Goal: Information Seeking & Learning: Compare options

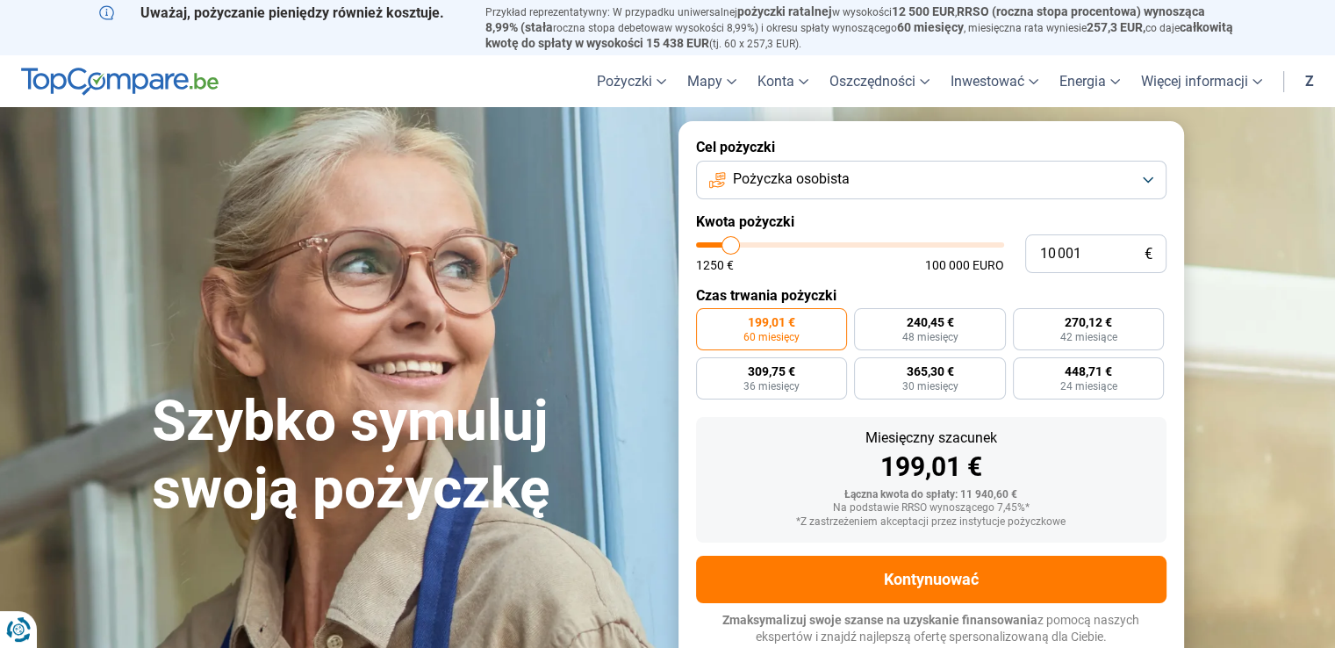
type input "9 250"
type input "9250"
type input "9 000"
type input "9000"
type input "5 000"
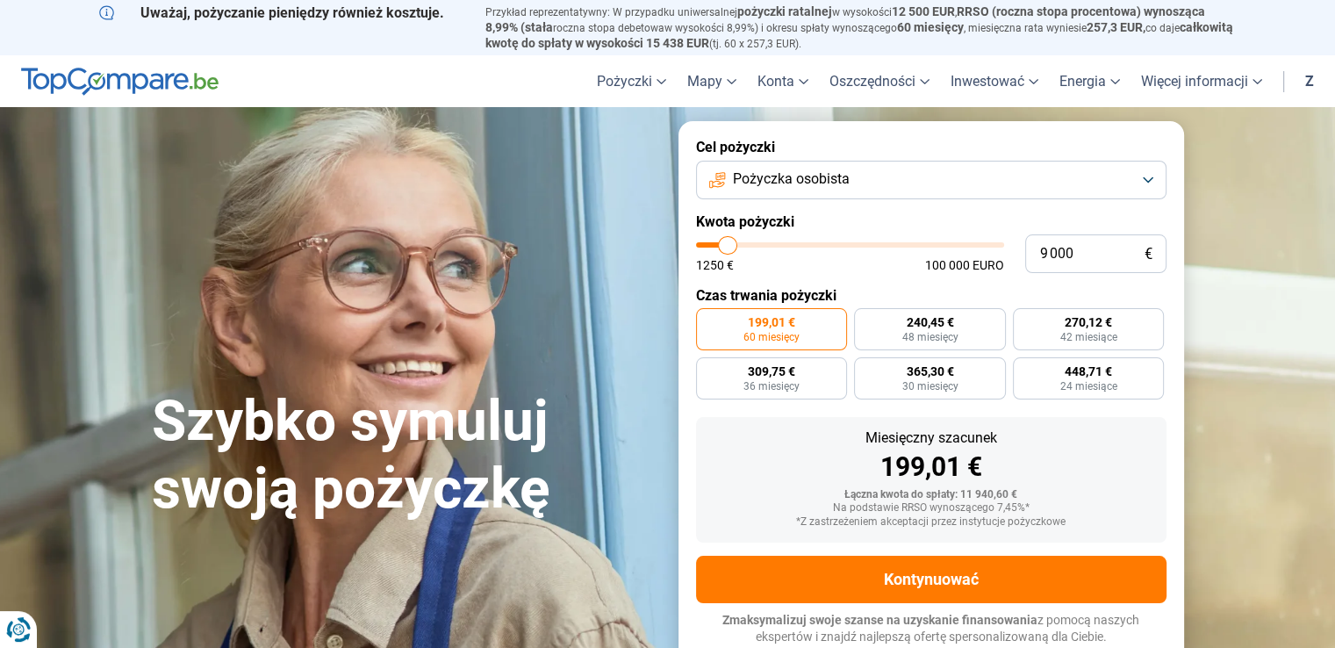
type input "5000"
type input "1 250"
type input "1250"
type input "1 500"
type input "1500"
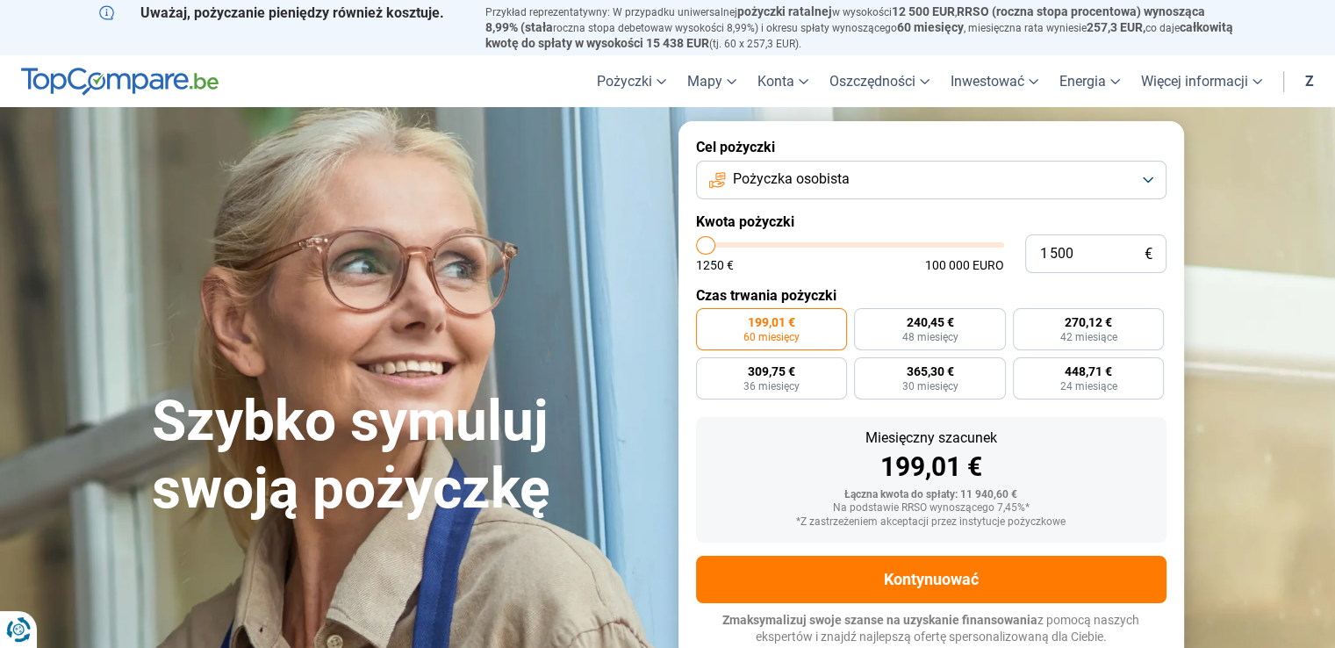
type input "2 000"
type input "2000"
type input "2 500"
type input "2500"
type input "2 750"
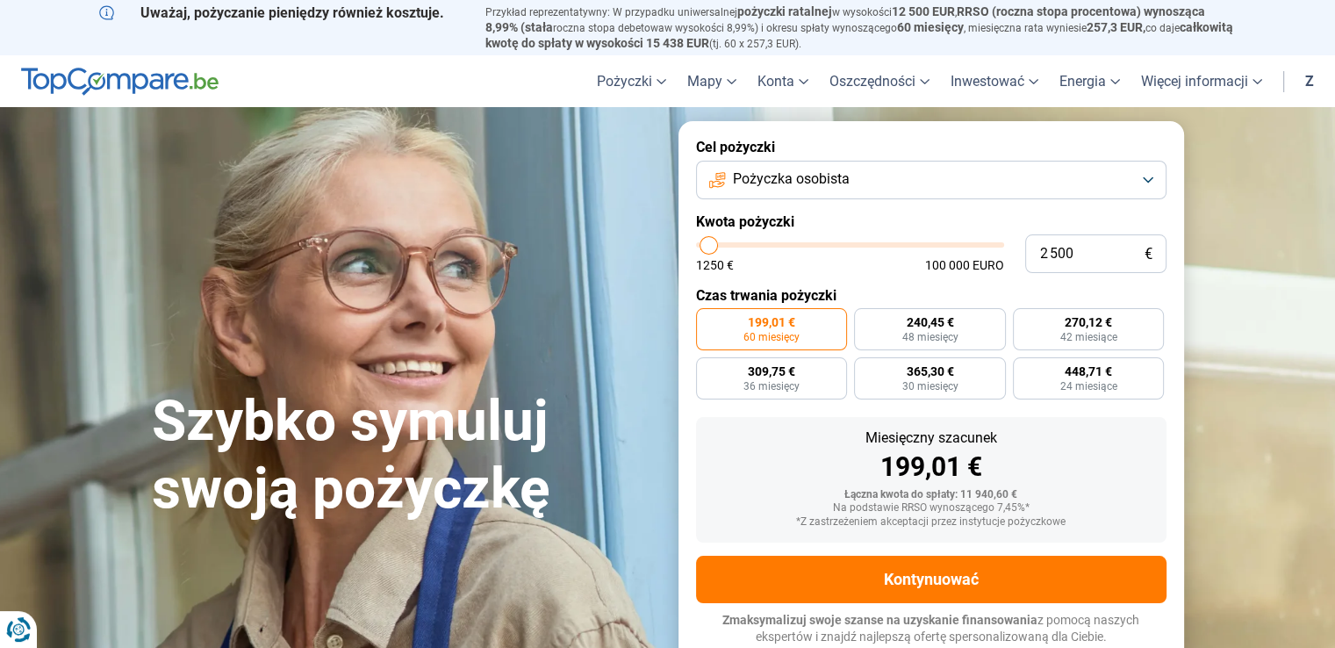
type input "2750"
type input "3 000"
type input "3000"
type input "3 250"
type input "3250"
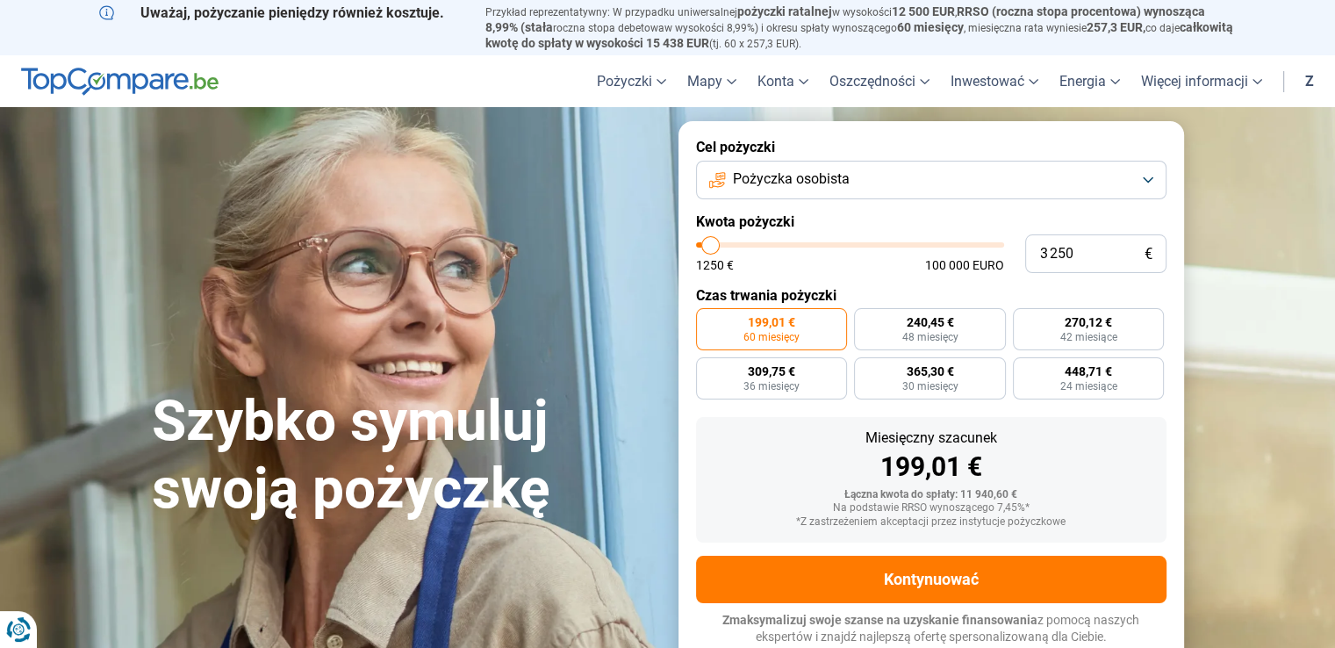
type input "3 500"
type input "3500"
type input "4 000"
type input "4000"
type input "4 250"
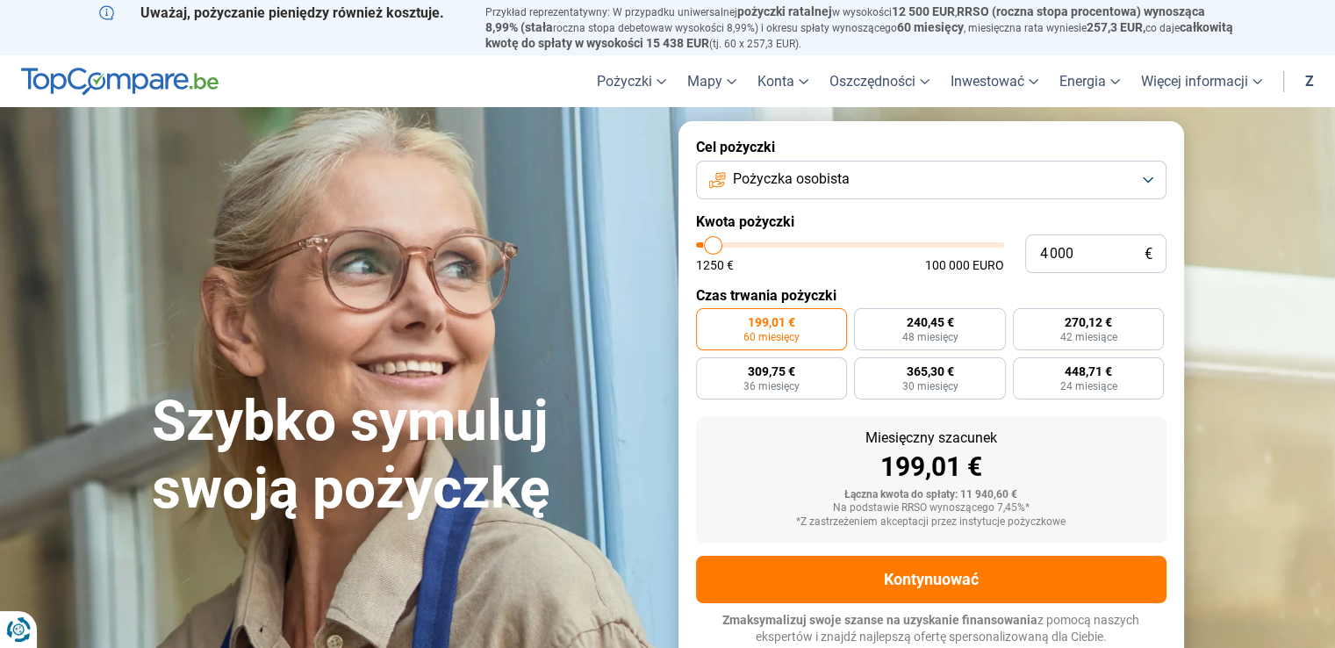
type input "4250"
type input "4 500"
type input "4500"
type input "4 750"
type input "4750"
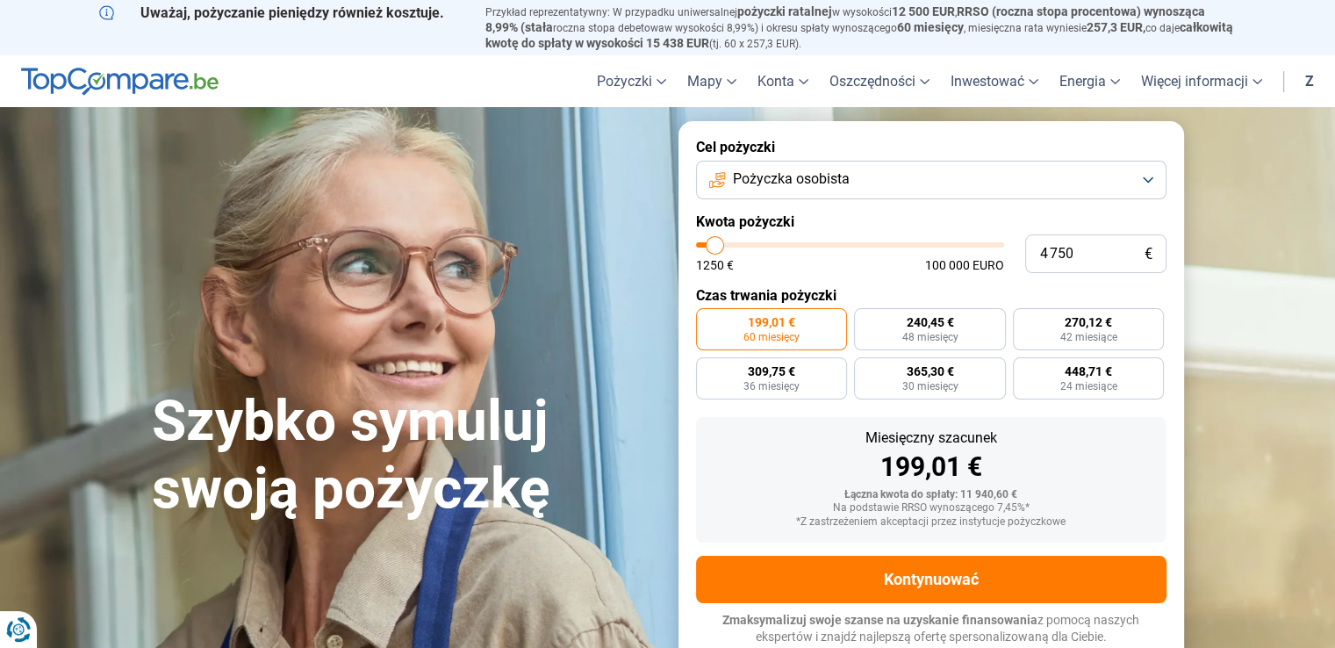
type input "5 000"
type input "5000"
type input "5 250"
type input "5250"
type input "5 500"
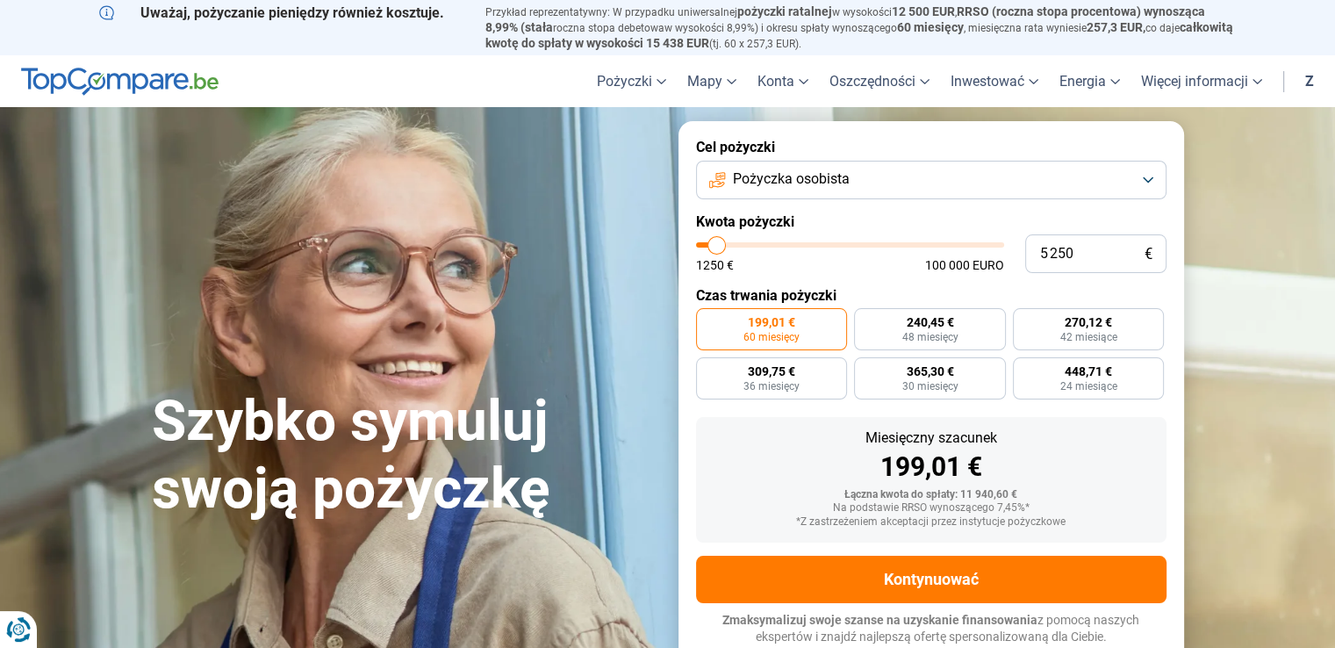
type input "5500"
type input "5 750"
type input "5750"
type input "6 000"
drag, startPoint x: 730, startPoint y: 246, endPoint x: 720, endPoint y: 251, distance: 11.0
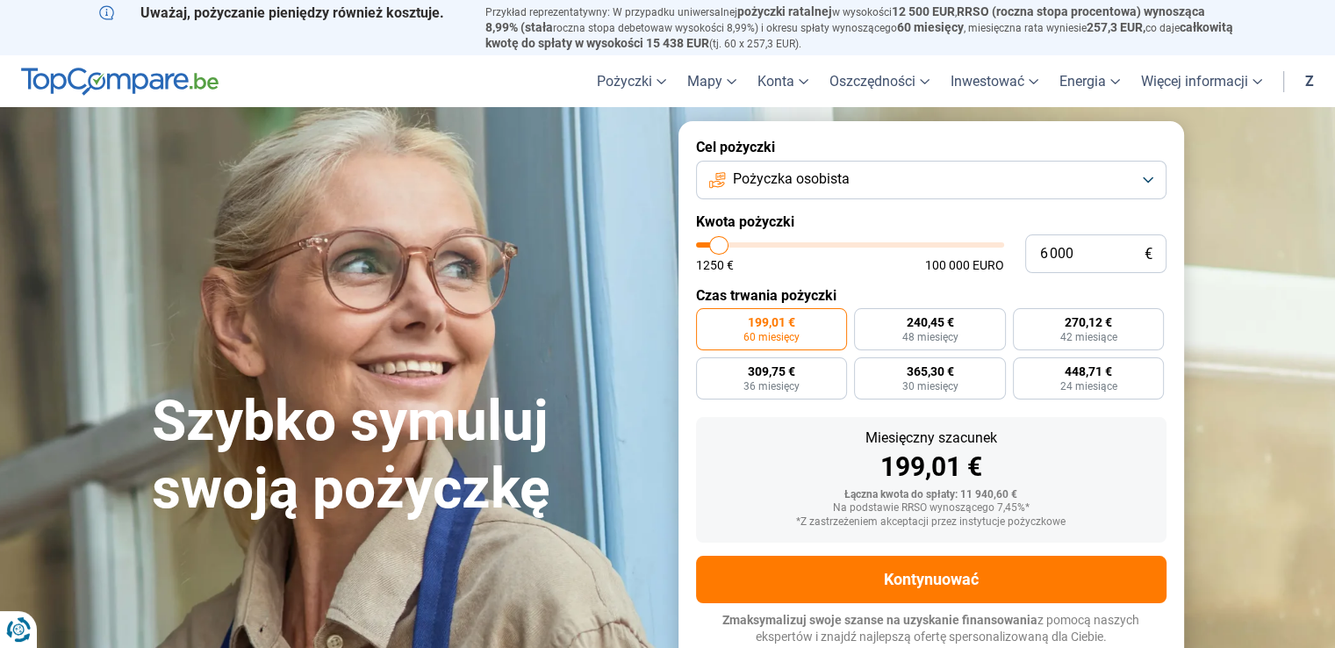
type input "6000"
click at [720, 248] on input "range" at bounding box center [850, 244] width 308 height 5
radio input "true"
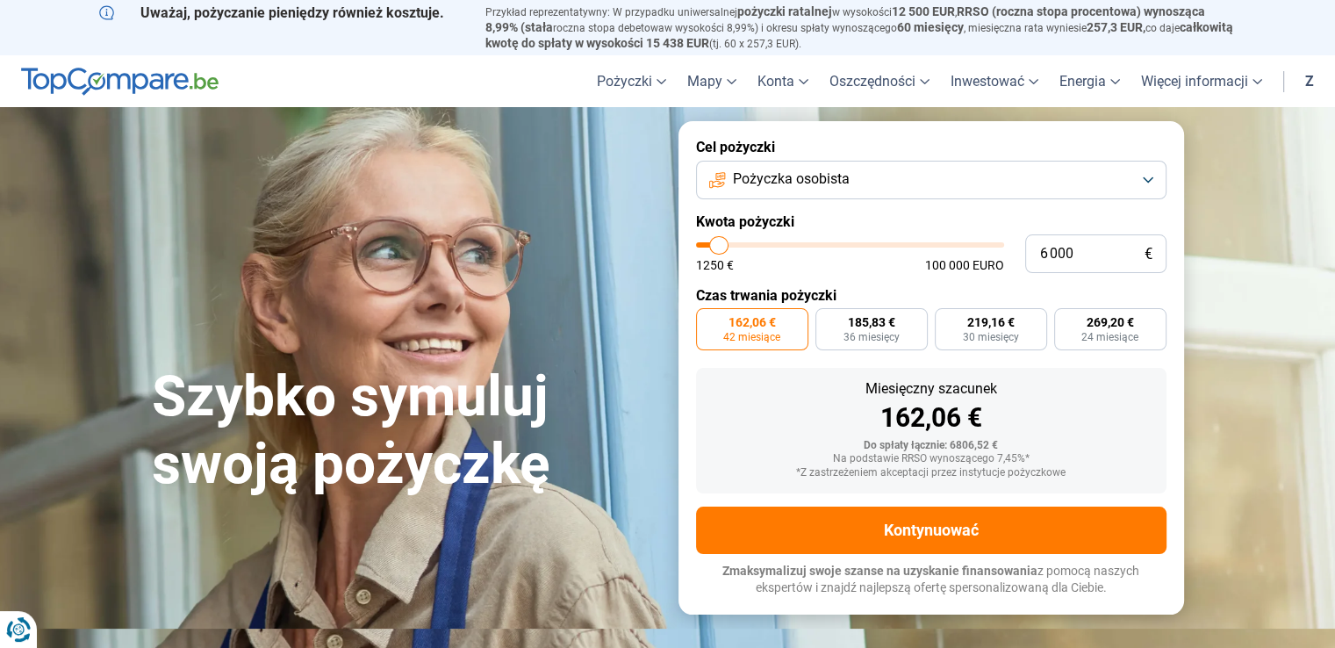
type input "7 000"
type input "7000"
type input "5 750"
type input "5750"
type input "3 000"
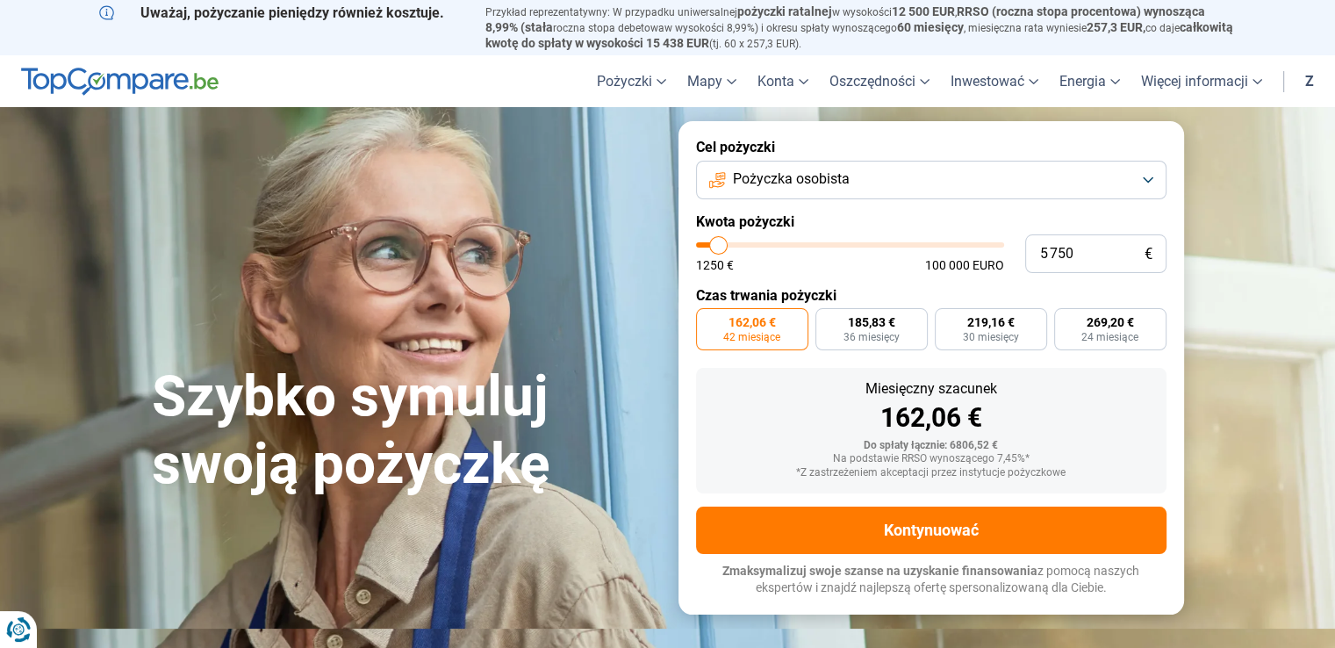
type input "3000"
type input "2 500"
drag, startPoint x: 723, startPoint y: 248, endPoint x: 709, endPoint y: 248, distance: 14.0
type input "2500"
click at [709, 248] on input "range" at bounding box center [850, 244] width 308 height 5
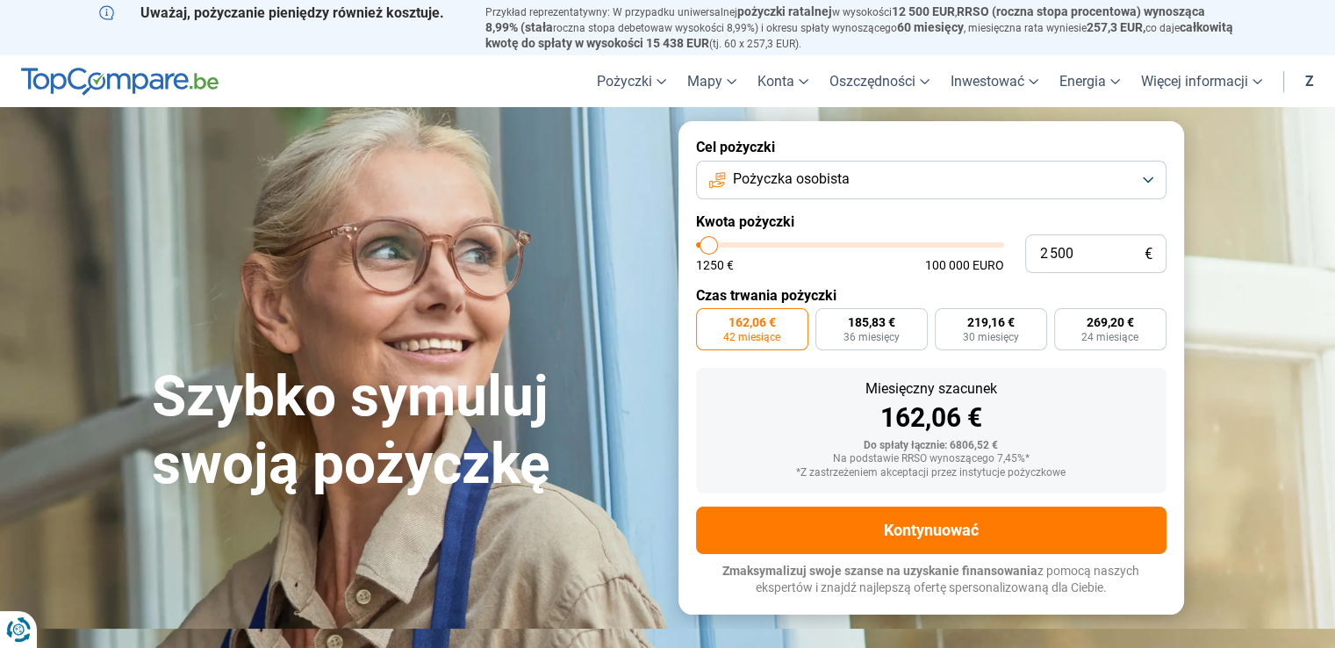
radio input "true"
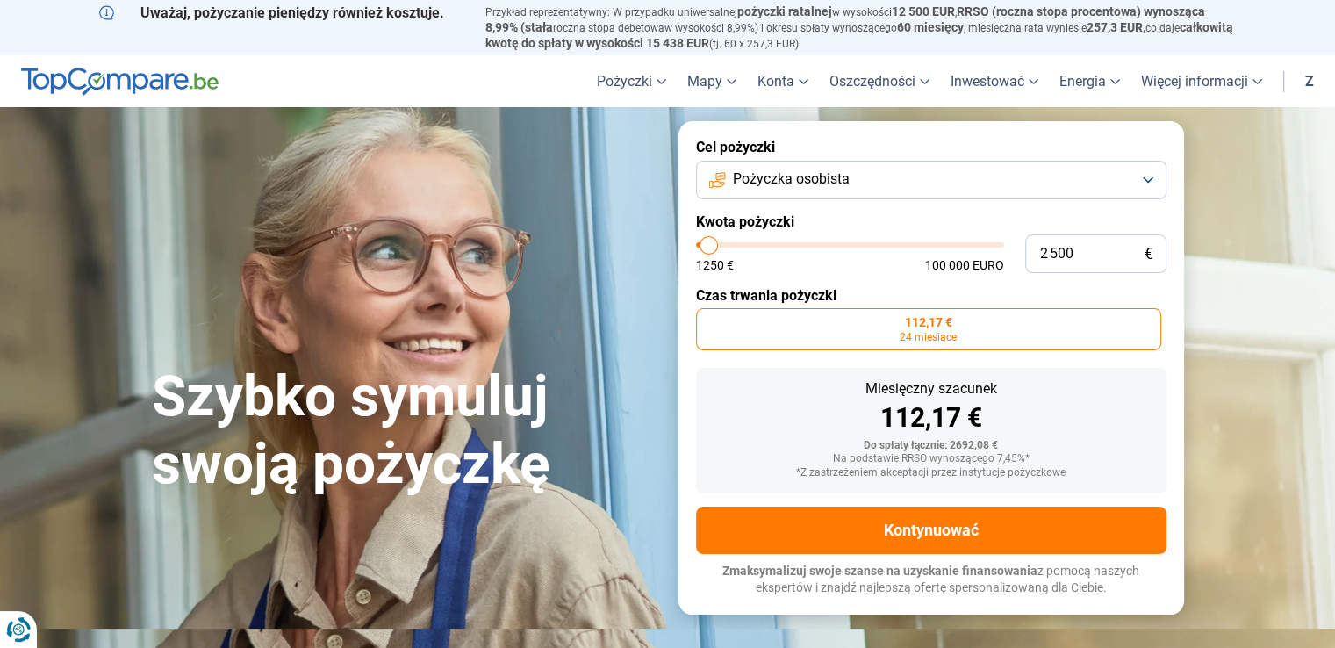
type input "4 750"
type input "4750"
type input "5 500"
type input "5500"
type input "6 000"
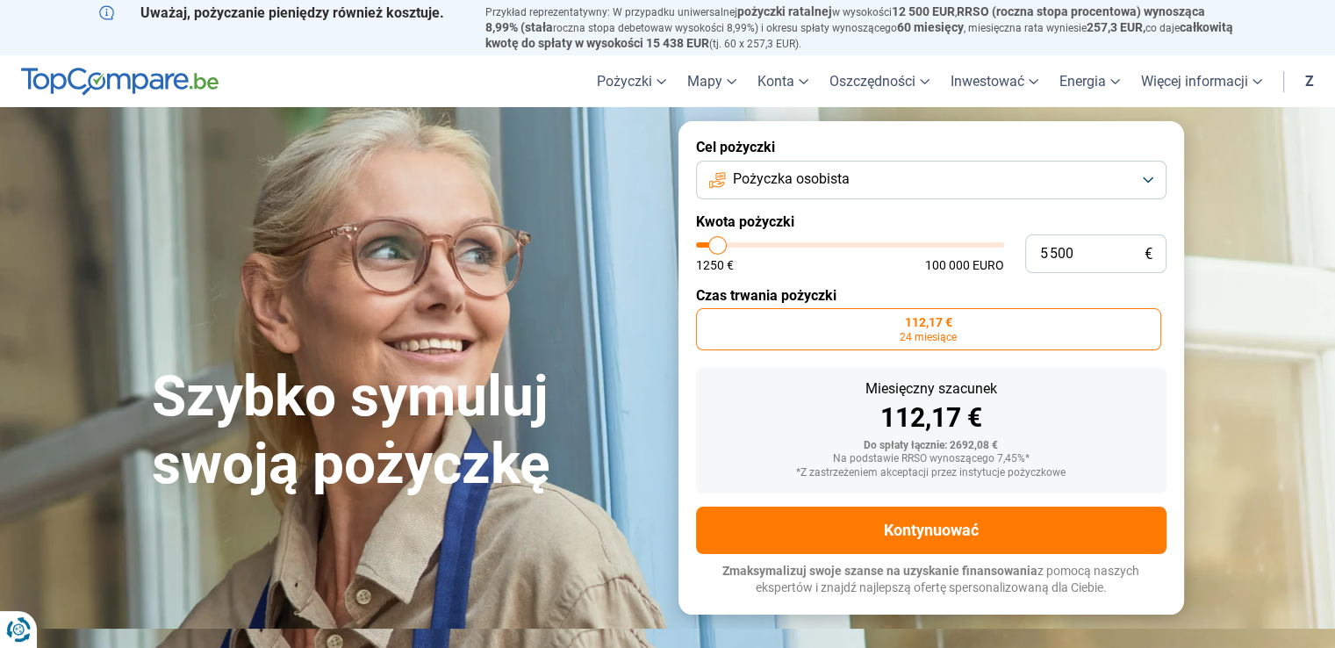
type input "6000"
type input "6 250"
type input "6250"
type input "6 750"
type input "6750"
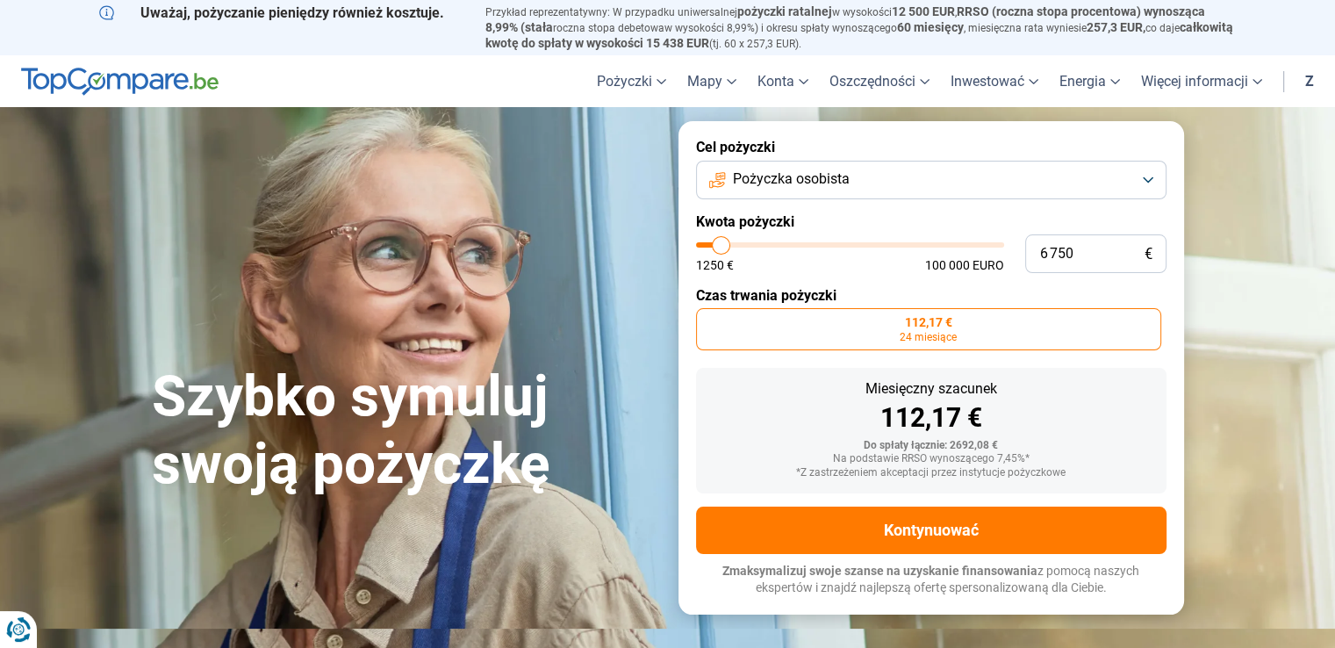
type input "7 250"
type input "7250"
type input "7 500"
type input "7500"
type input "7 750"
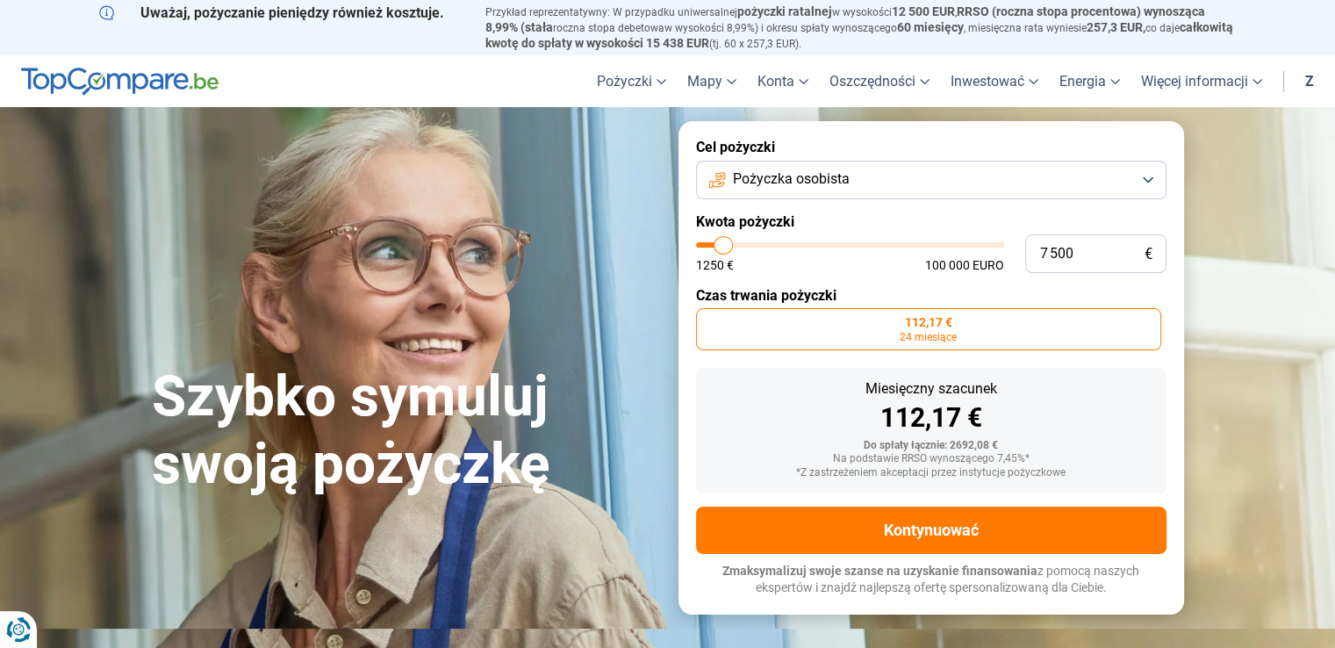
type input "7750"
type input "8 000"
type input "8000"
type input "7 750"
type input "7750"
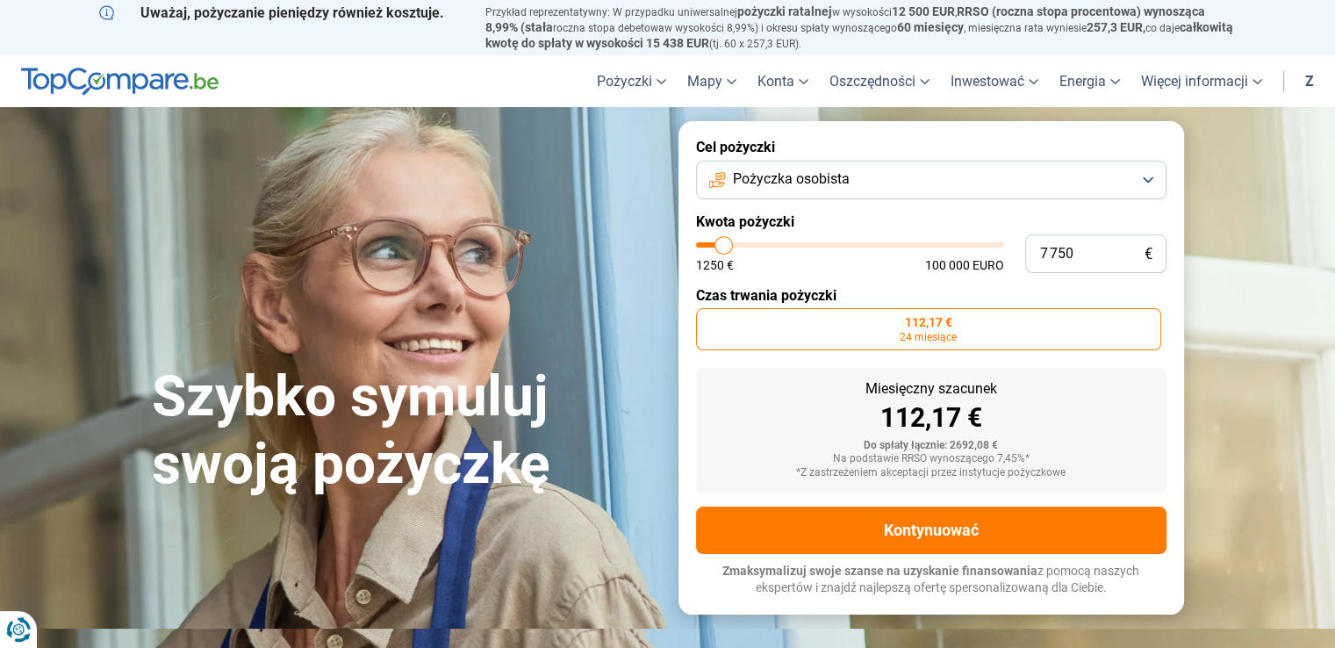
type input "7 250"
type input "7250"
type input "7 000"
type input "7000"
type input "6 750"
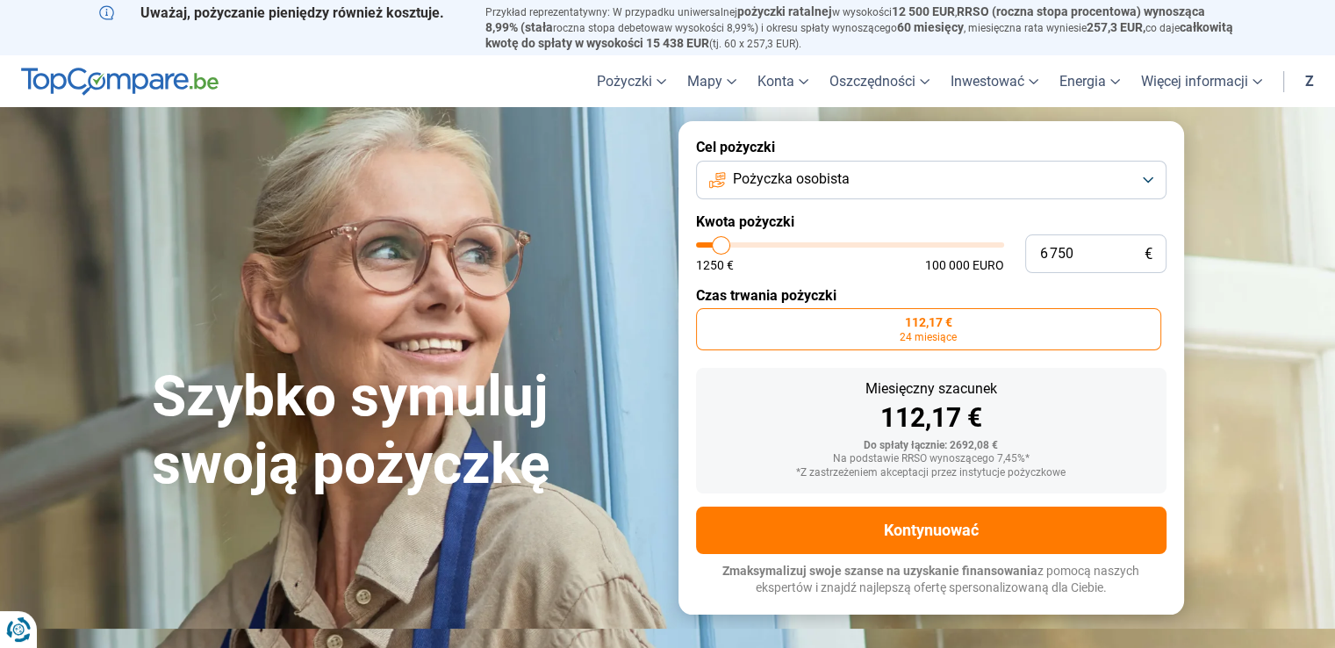
type input "6750"
click at [722, 248] on input "range" at bounding box center [850, 244] width 308 height 5
radio input "false"
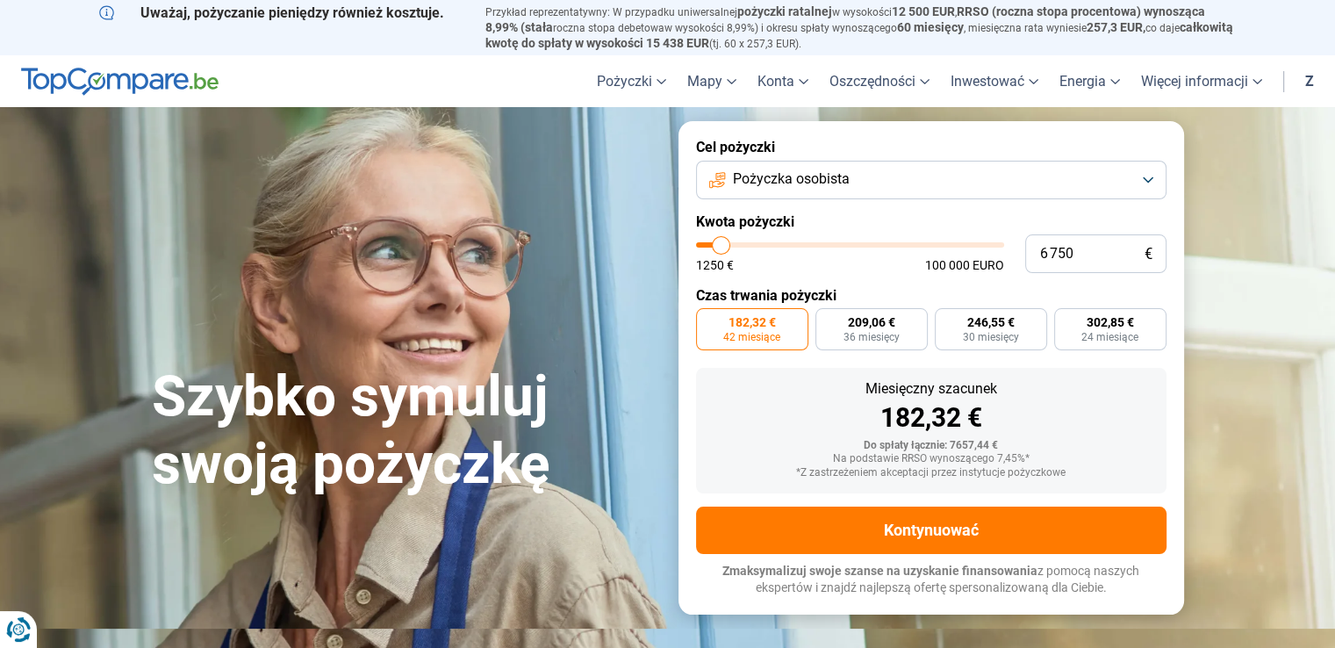
type input "5 250"
type input "5250"
type input "4 750"
type input "4750"
type input "3 500"
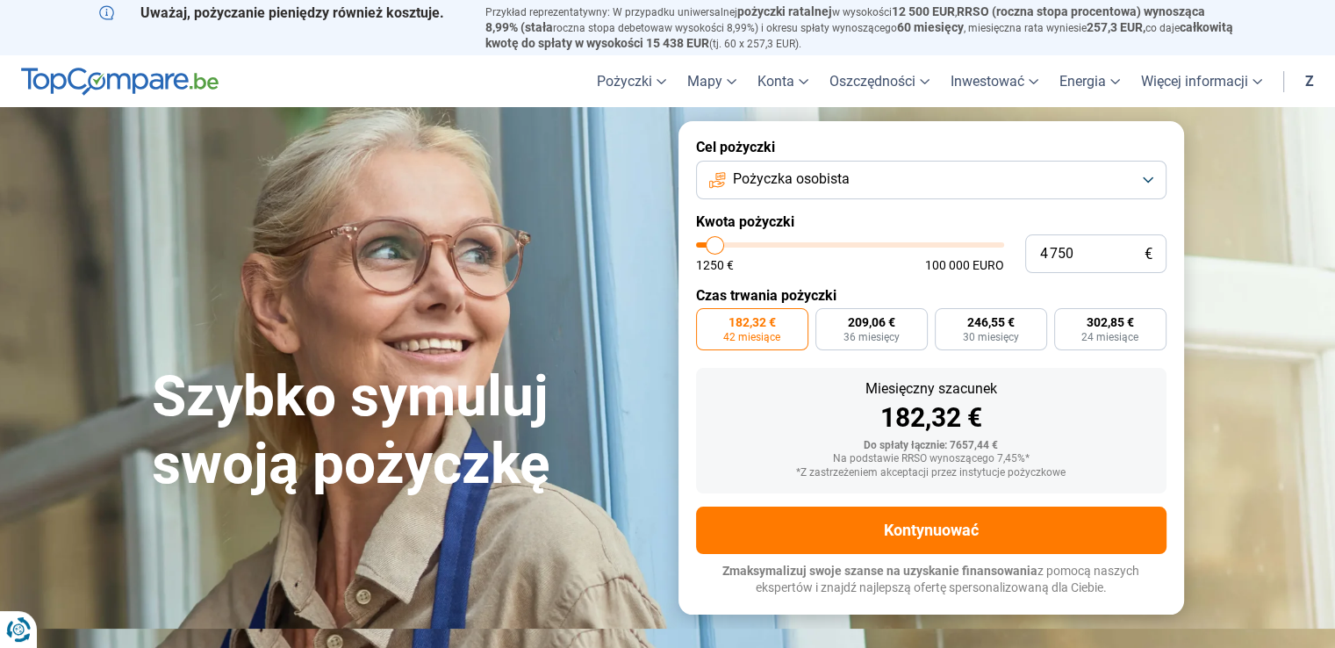
type input "3500"
type input "2 500"
type input "2500"
type input "2 000"
type input "2000"
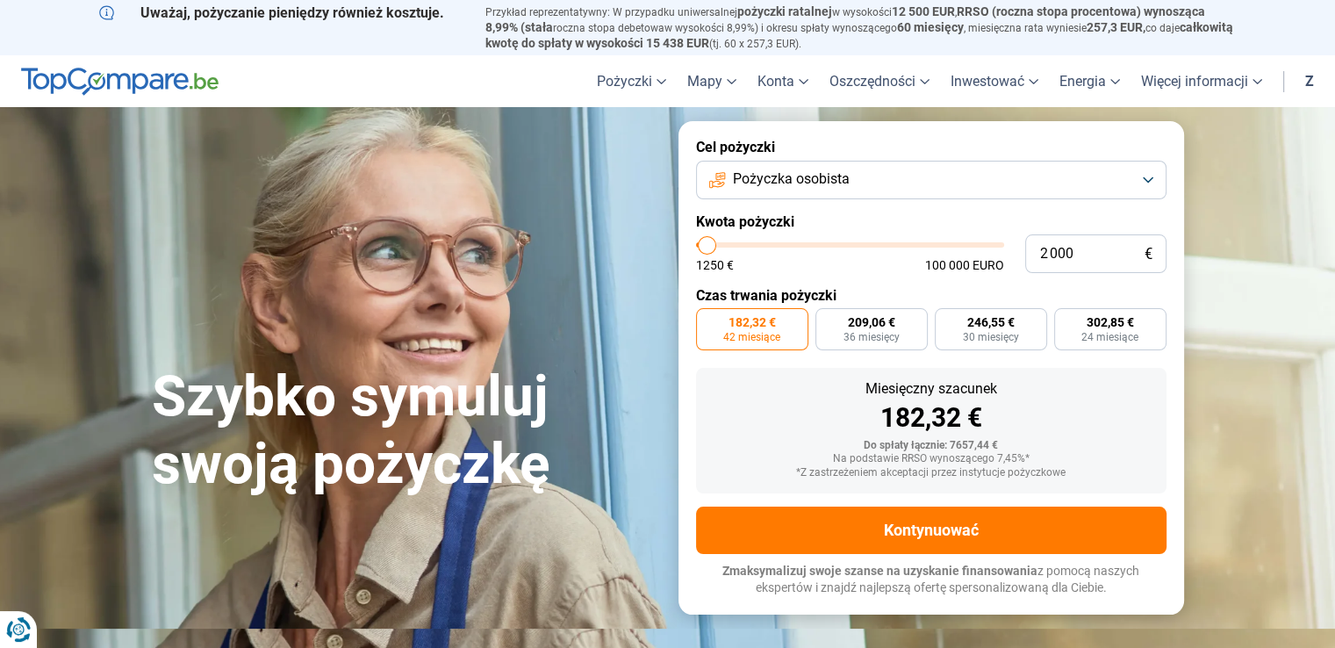
type input "1 750"
drag, startPoint x: 716, startPoint y: 251, endPoint x: 707, endPoint y: 250, distance: 9.7
type input "1750"
click at [707, 248] on input "range" at bounding box center [850, 244] width 308 height 5
radio input "true"
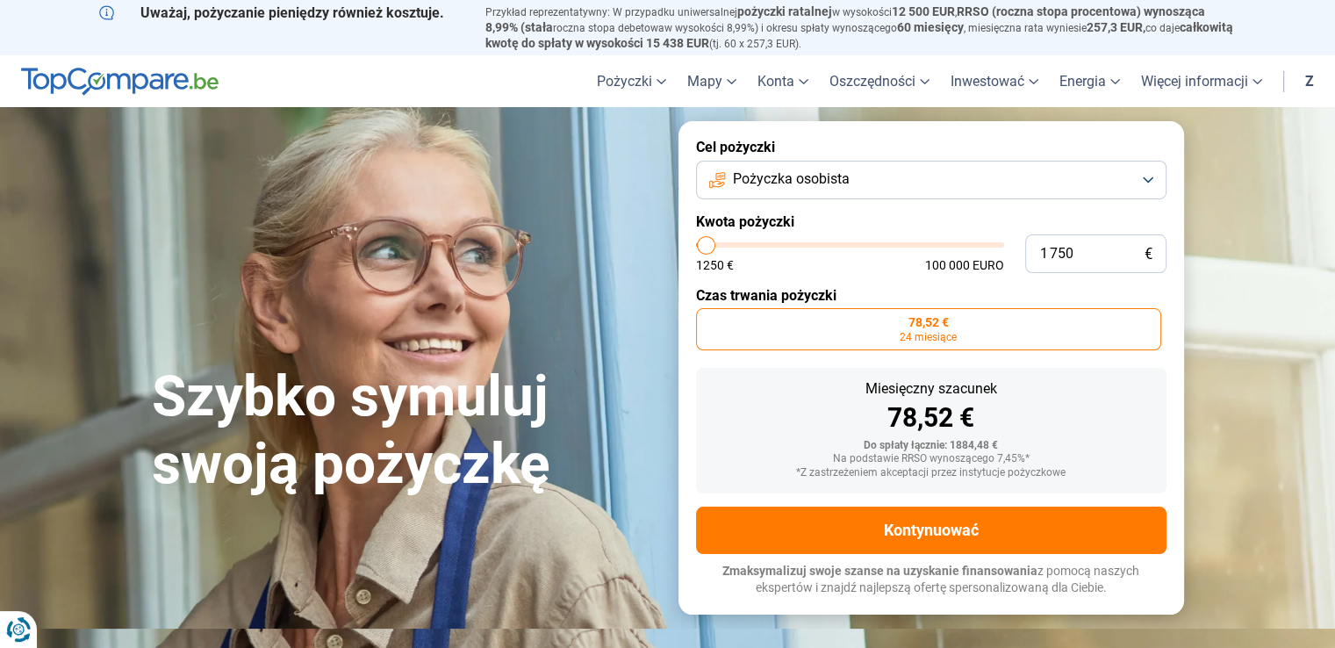
type input "3 750"
type input "3750"
type input "4 000"
type input "4000"
type input "4 250"
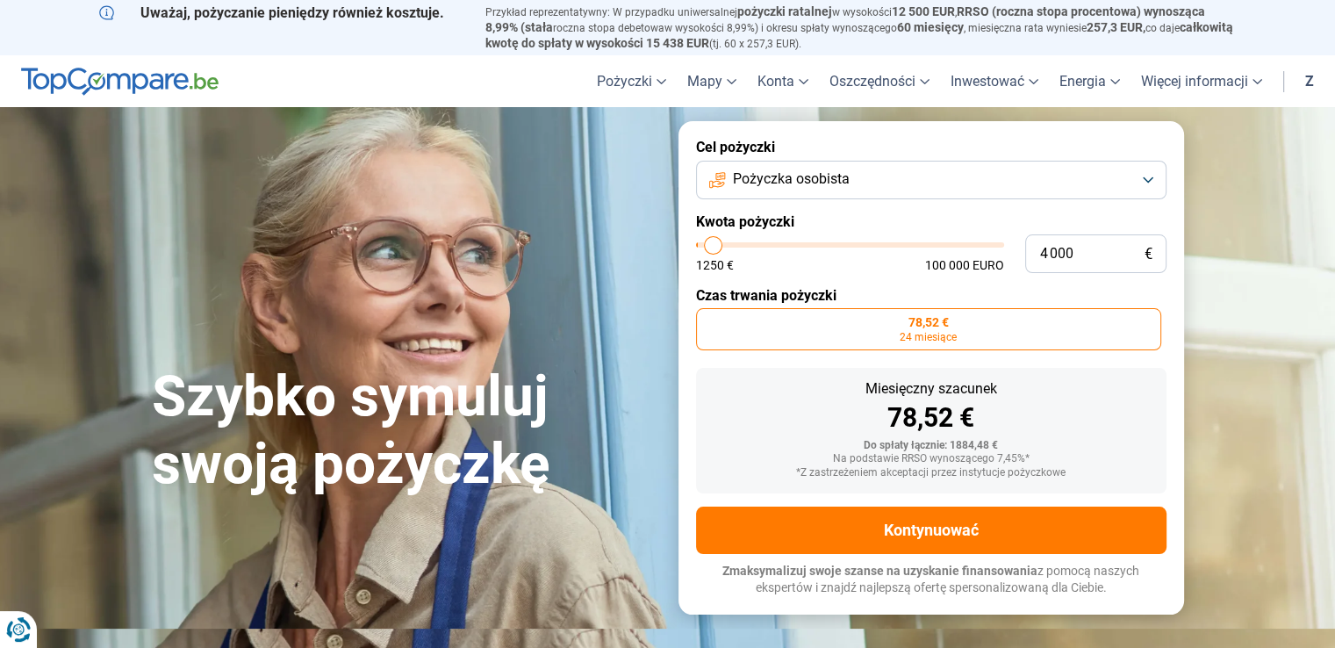
type input "4250"
type input "4 500"
type input "4500"
type input "4 750"
type input "4750"
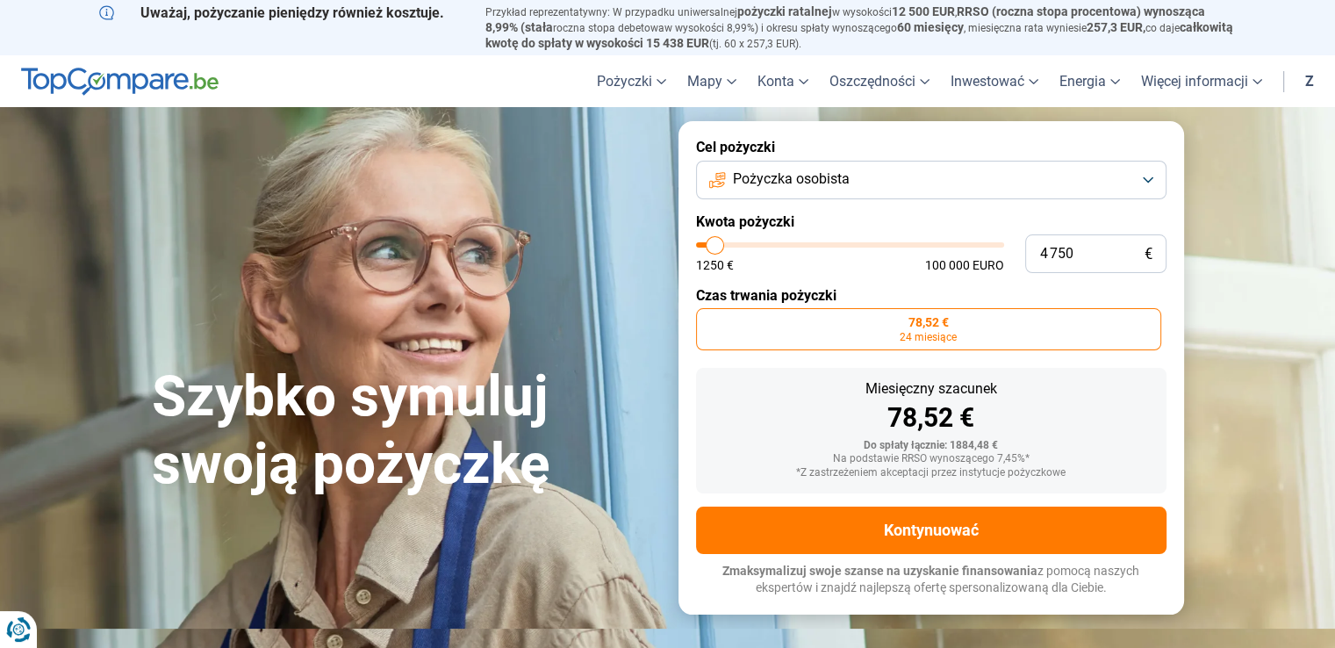
type input "5 000"
type input "5000"
type input "5 250"
type input "5250"
type input "5 500"
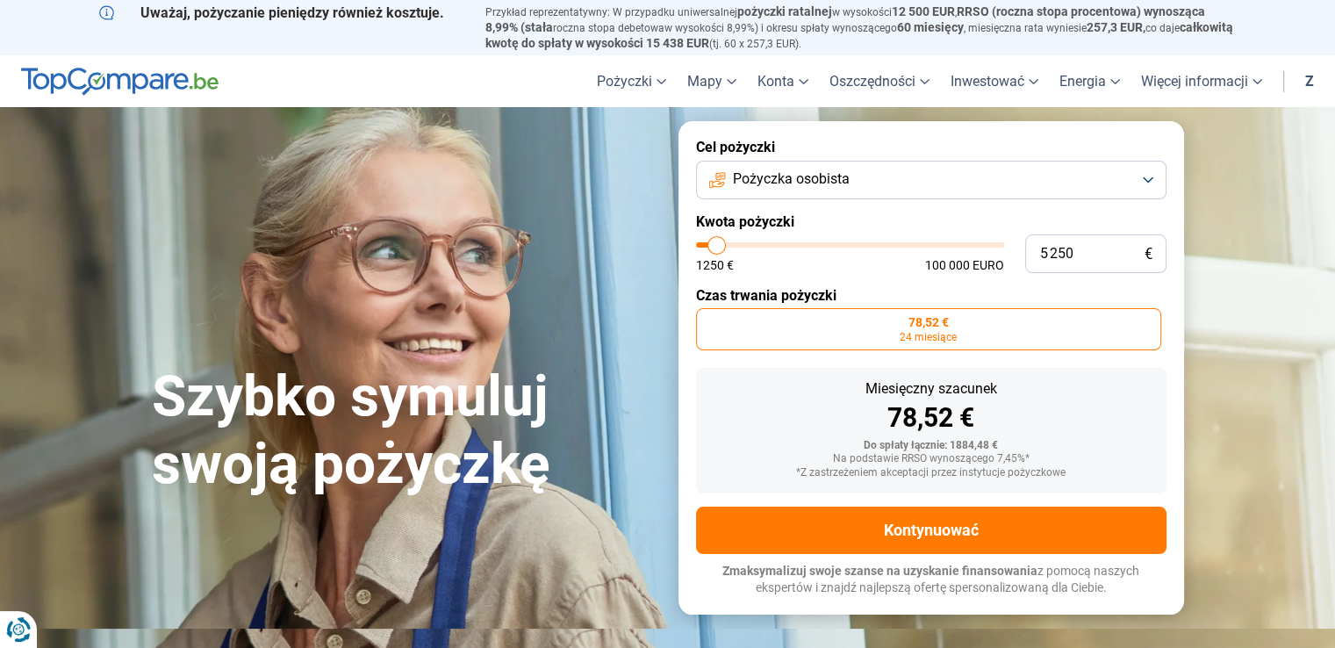
type input "5500"
type input "5 250"
type input "5250"
type input "5 000"
type input "5000"
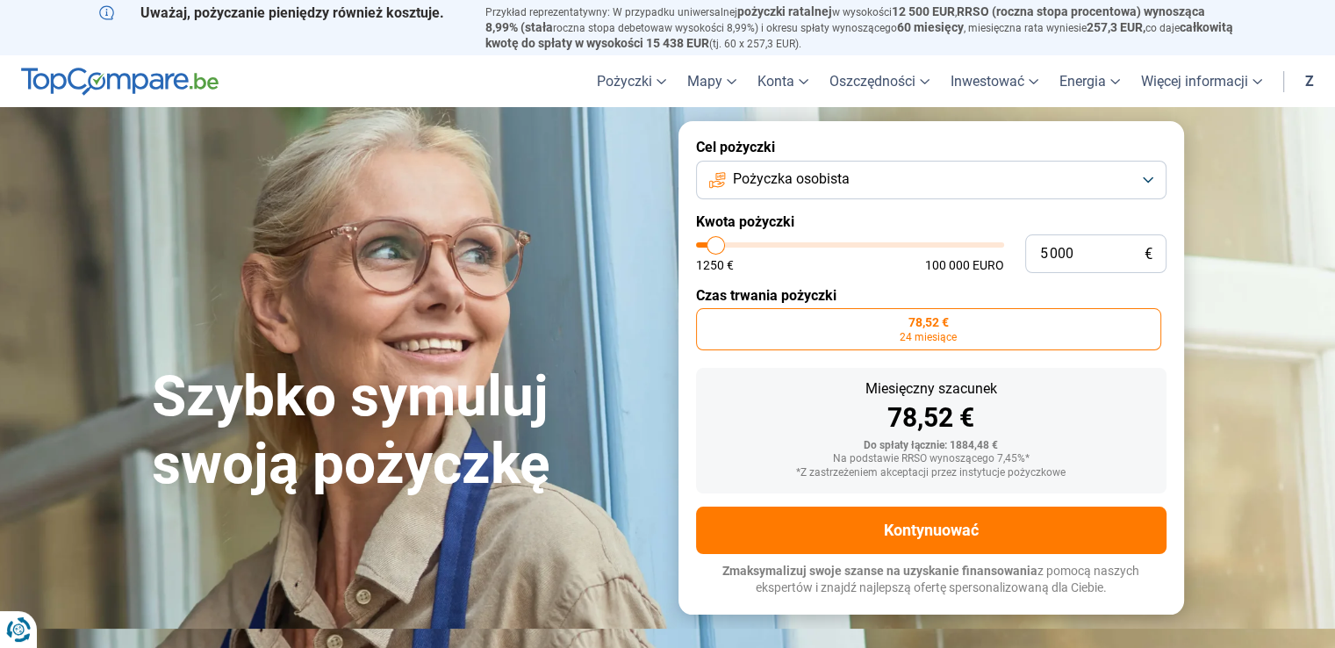
click at [716, 248] on input "range" at bounding box center [850, 244] width 308 height 5
radio input "false"
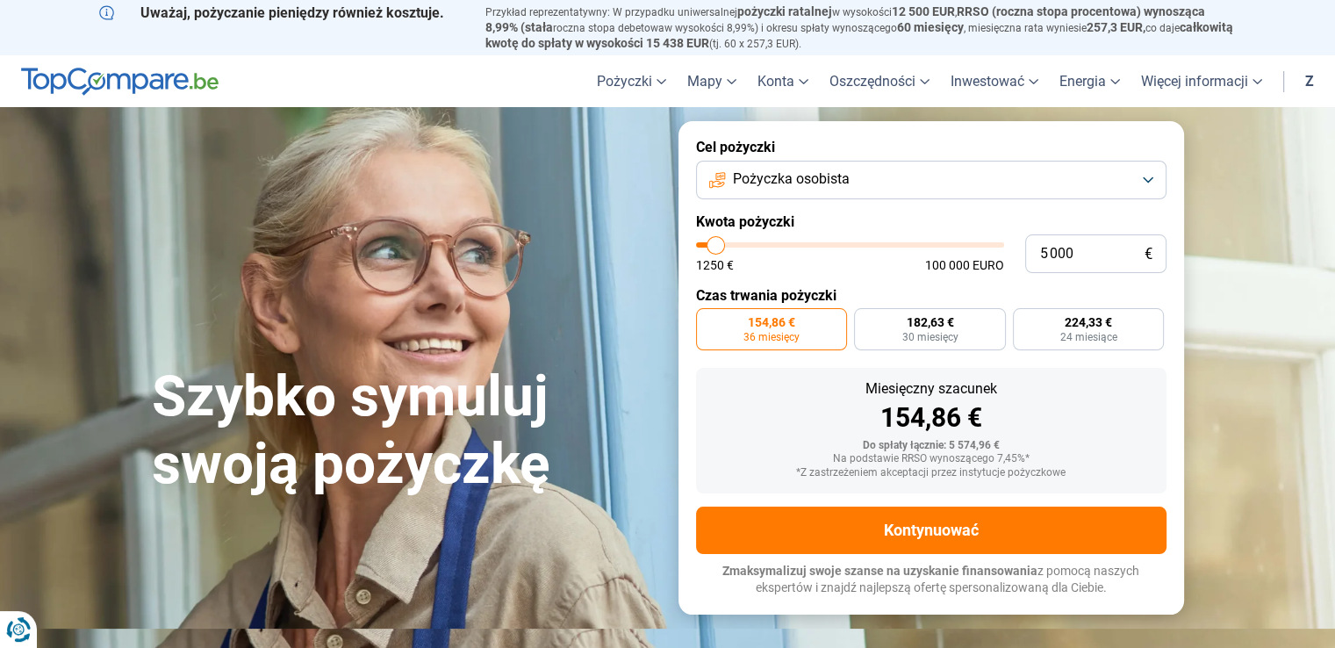
type input "5 500"
type input "5500"
type input "12 000"
type input "12000"
type input "19 500"
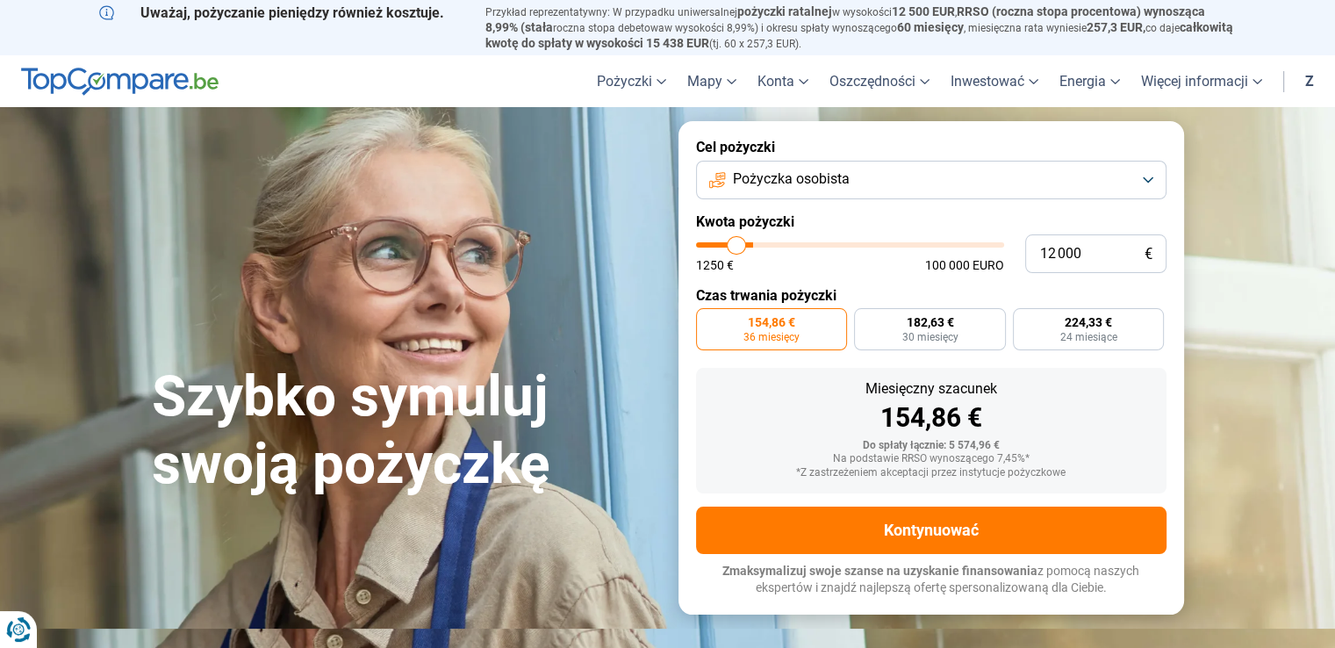
type input "19500"
type input "26 250"
drag, startPoint x: 716, startPoint y: 250, endPoint x: 779, endPoint y: 264, distance: 63.9
type input "26250"
click at [779, 248] on input "range" at bounding box center [850, 244] width 308 height 5
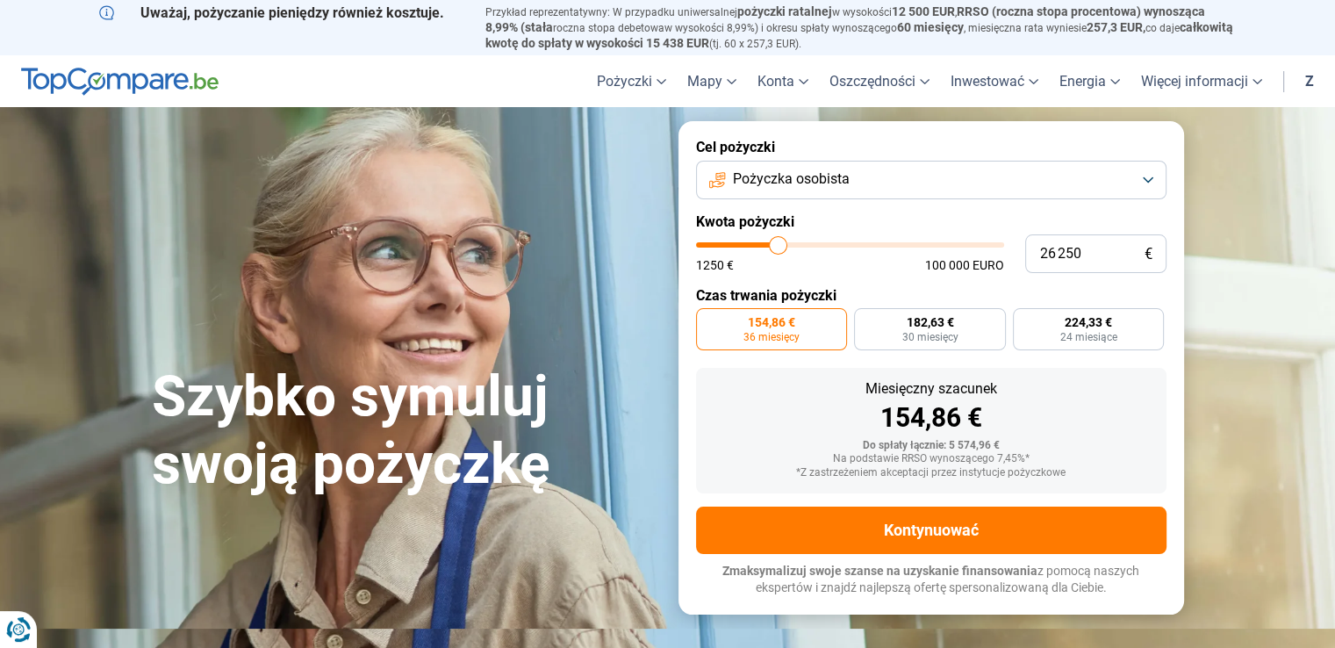
radio input "false"
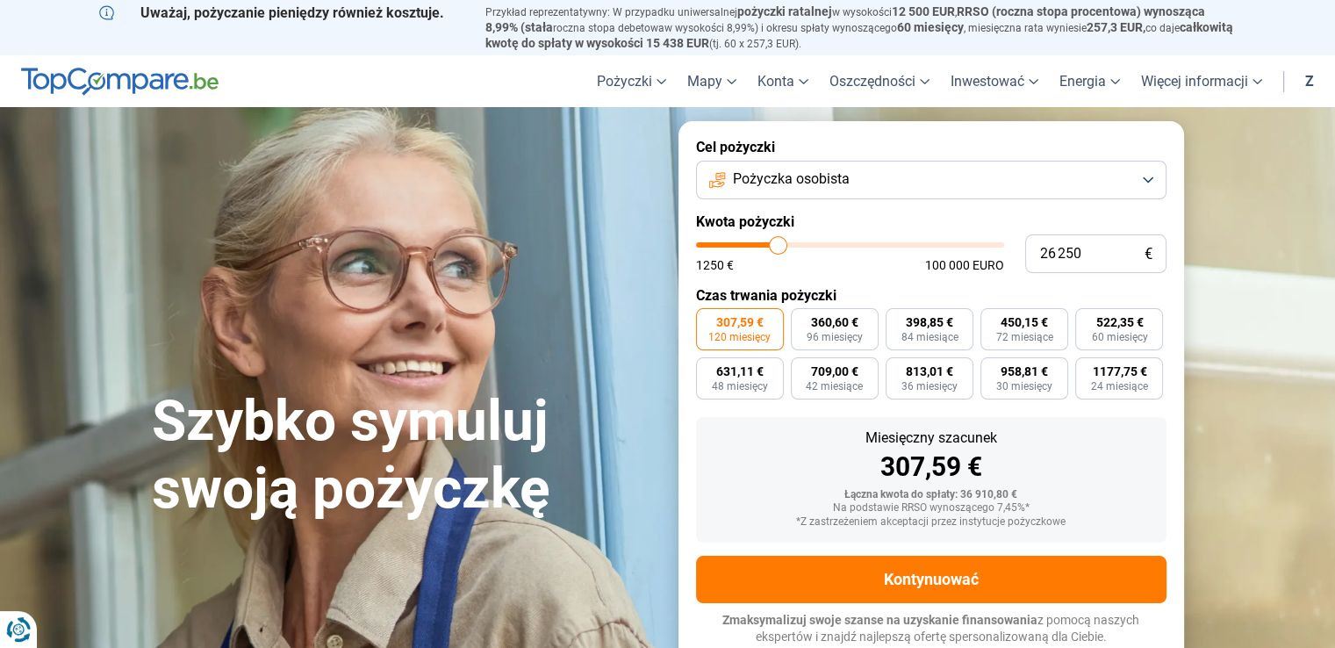
scroll to position [1, 0]
type input "25 500"
type input "25500"
type input "23 250"
type input "23250"
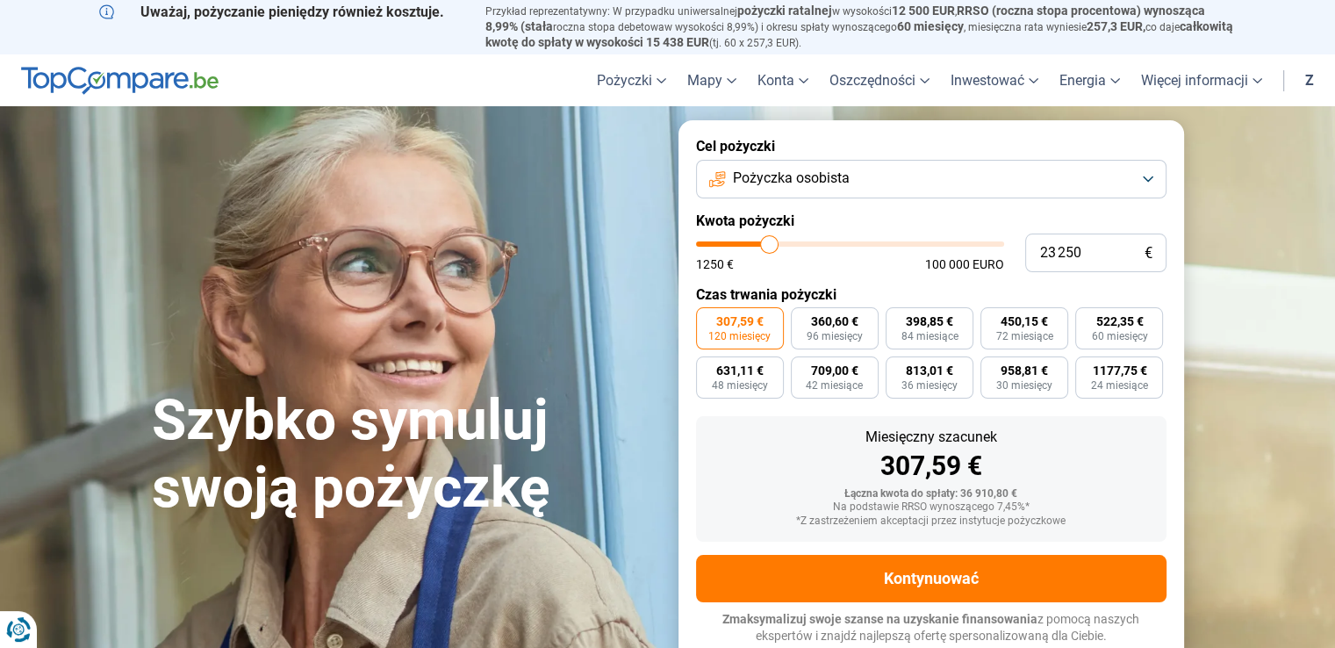
type input "20 500"
type input "20500"
type input "19 250"
type input "19250"
type input "18 250"
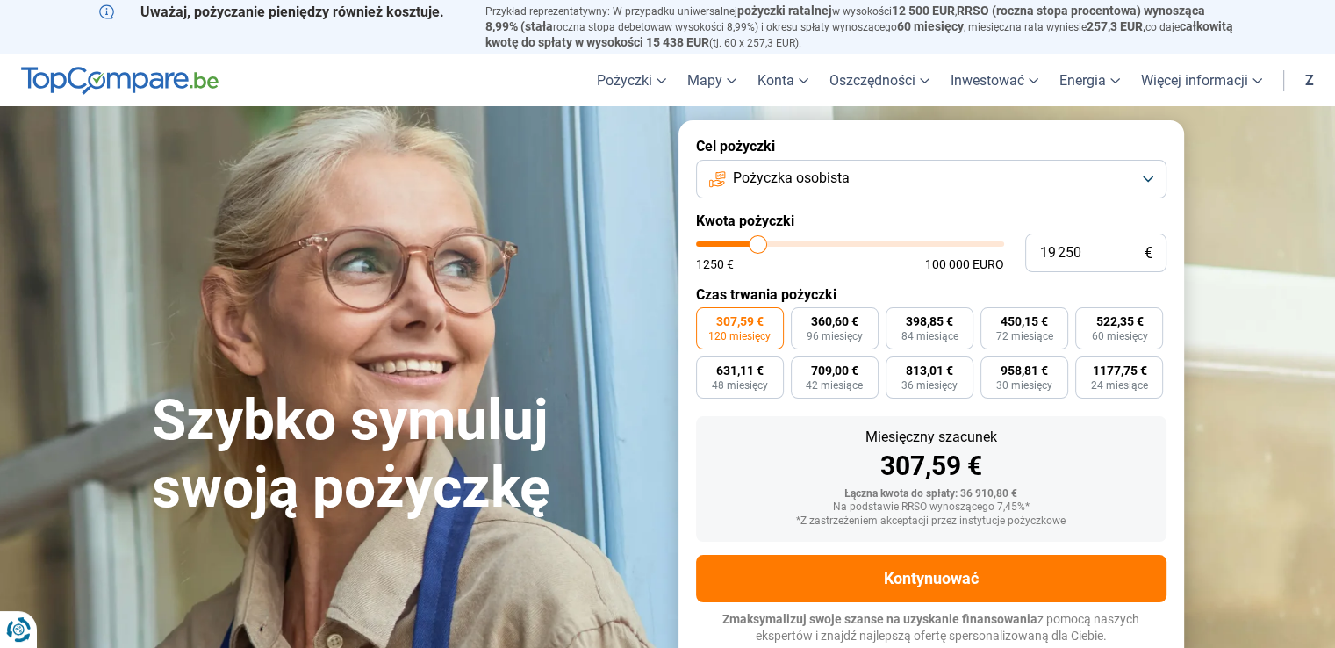
type input "18250"
type input "16 500"
type input "16500"
type input "15 250"
type input "15250"
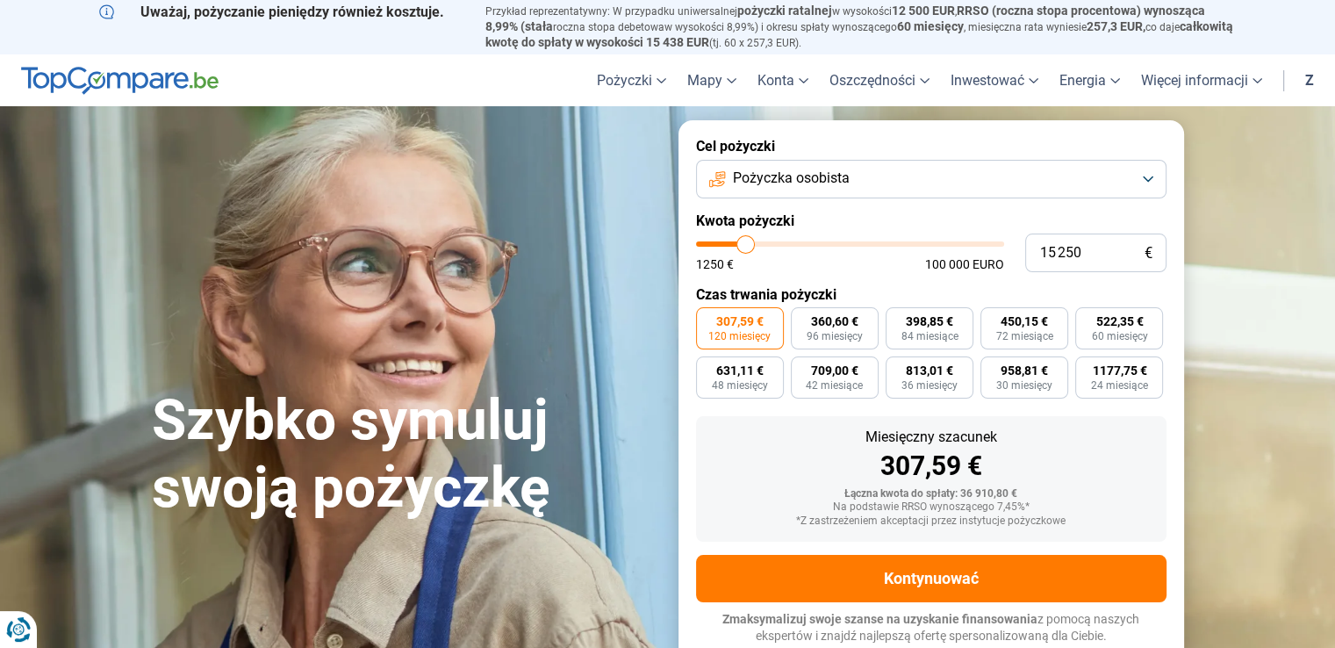
type input "14 500"
type input "14500"
type input "13 250"
type input "13250"
type input "12 500"
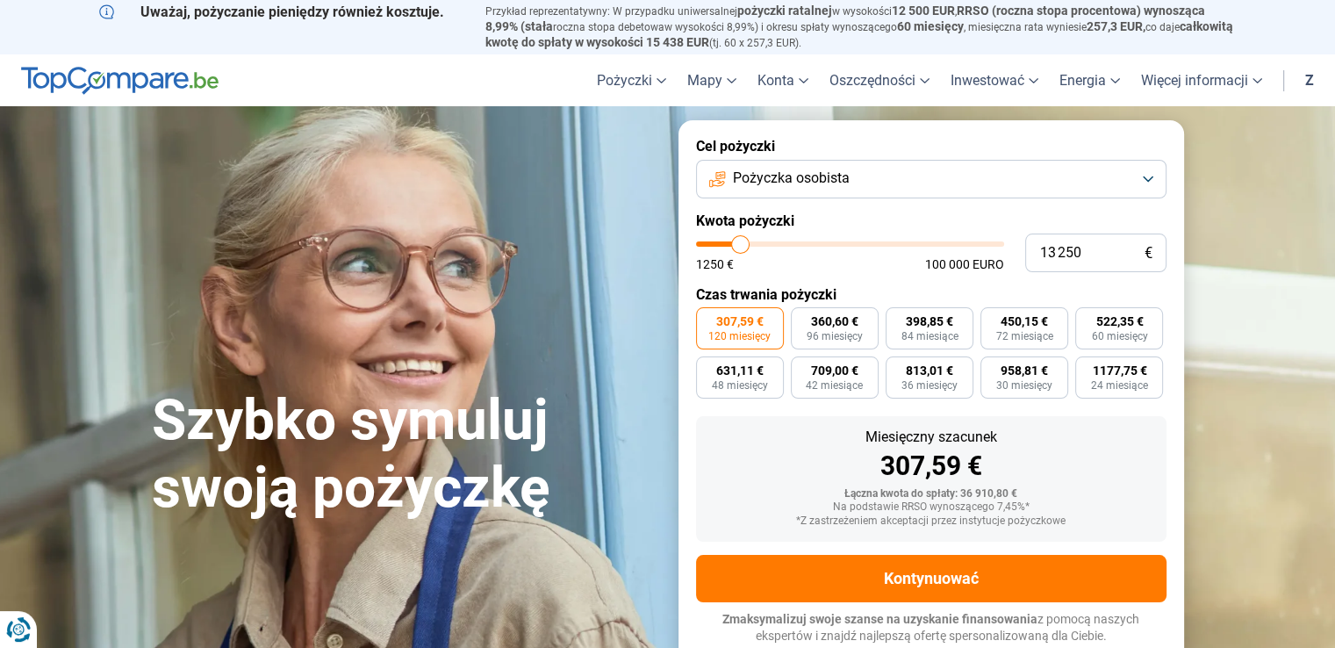
type input "12500"
type input "11 250"
type input "11250"
type input "10 000"
type input "10000"
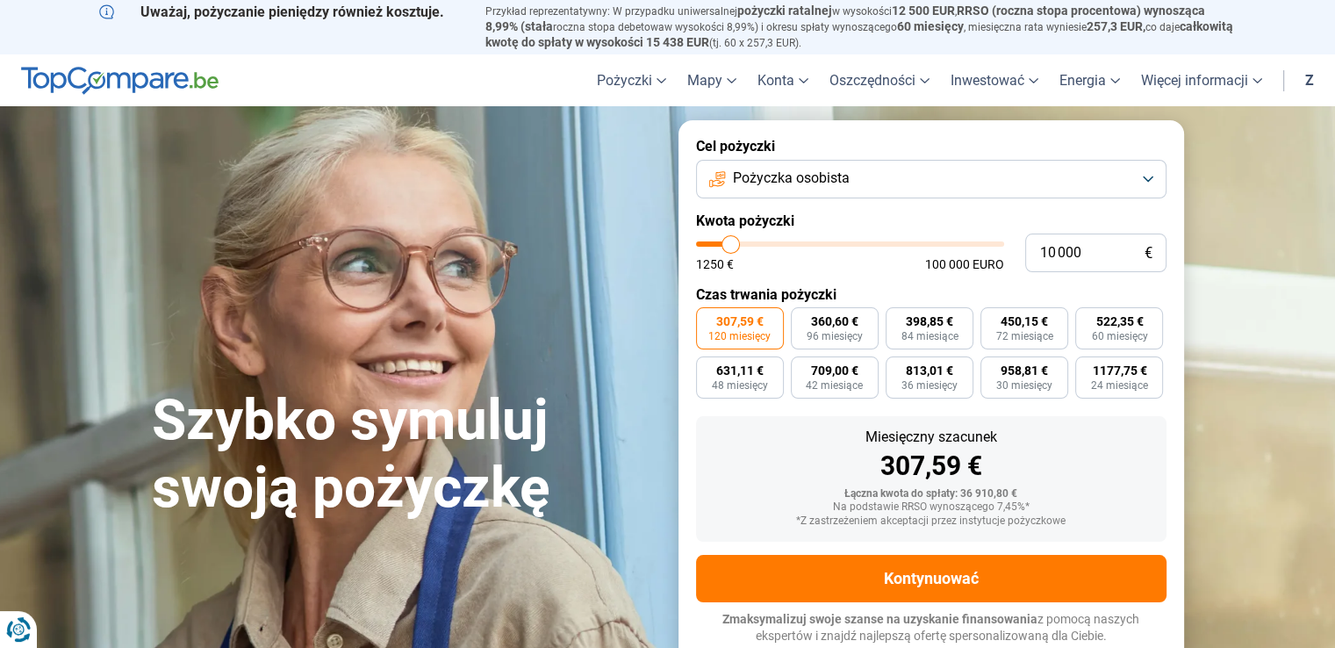
type input "8 750"
type input "8750"
type input "8 500"
type input "8500"
type input "8 250"
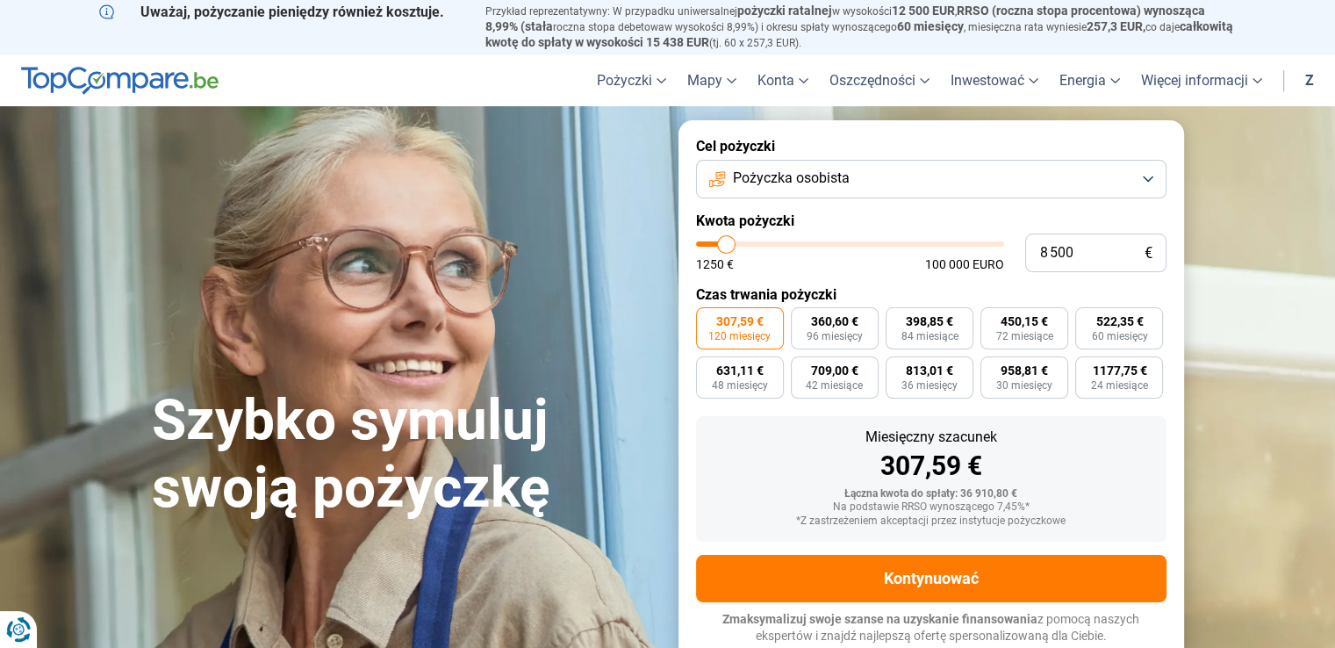
type input "8250"
type input "8 500"
type input "8500"
type input "8 750"
type input "8750"
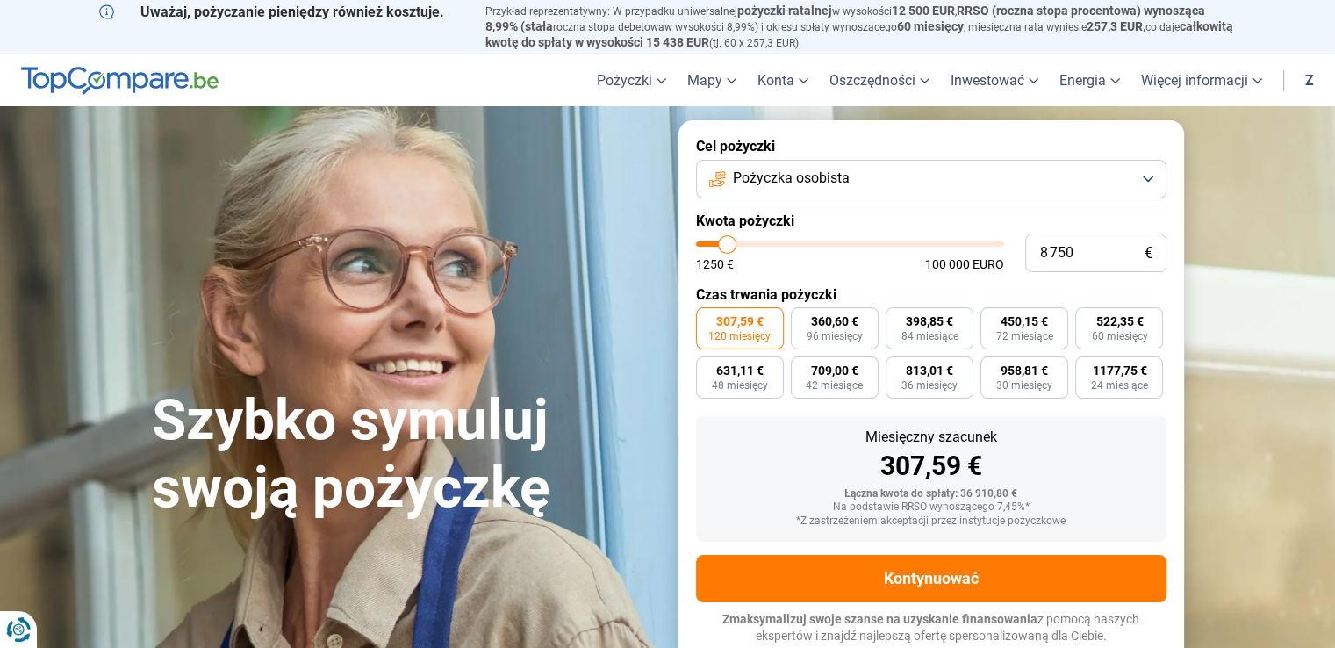
type input "9 000"
type input "9000"
type input "9 250"
type input "9250"
type input "9 750"
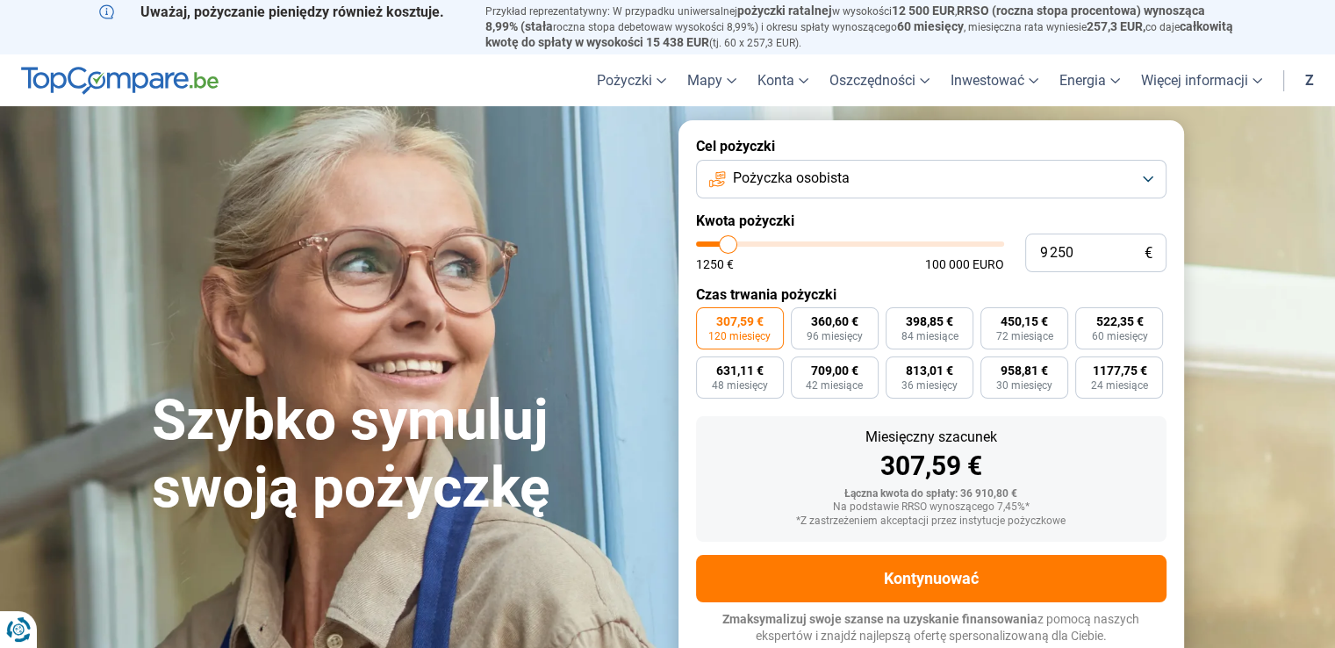
type input "9750"
type input "10 250"
type input "10250"
type input "10 500"
type input "10500"
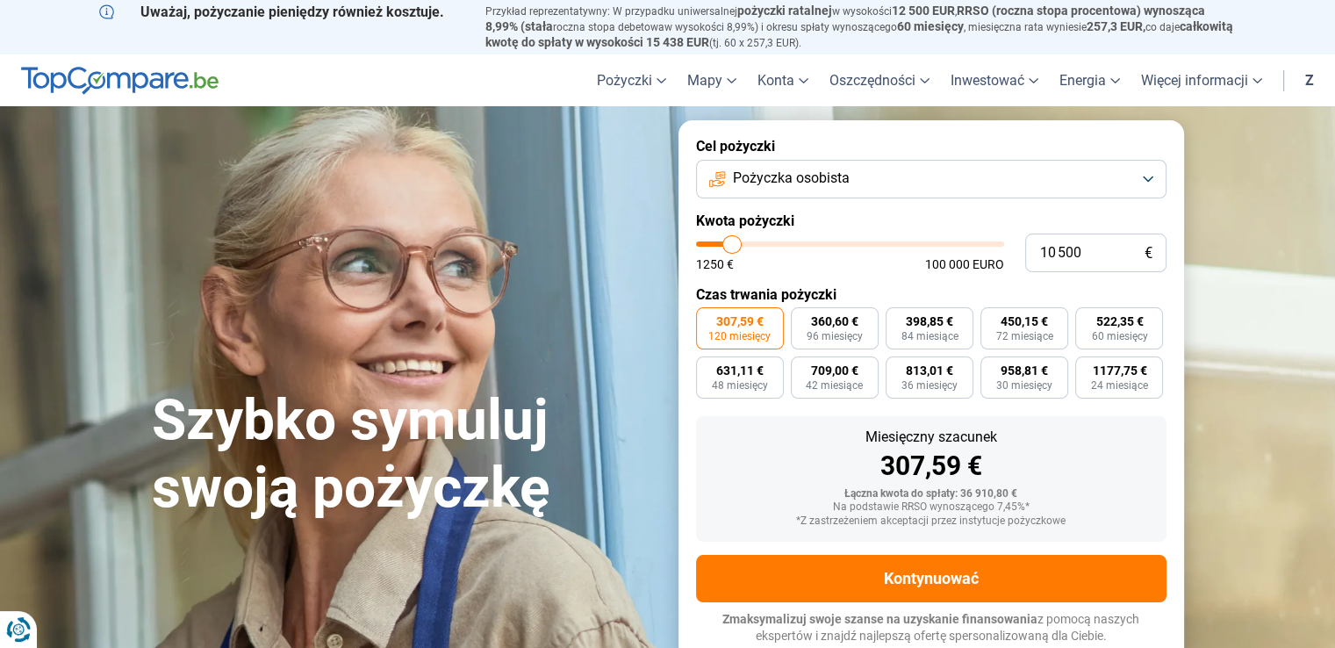
type input "11 000"
type input "11000"
type input "11 250"
type input "11250"
type input "11 000"
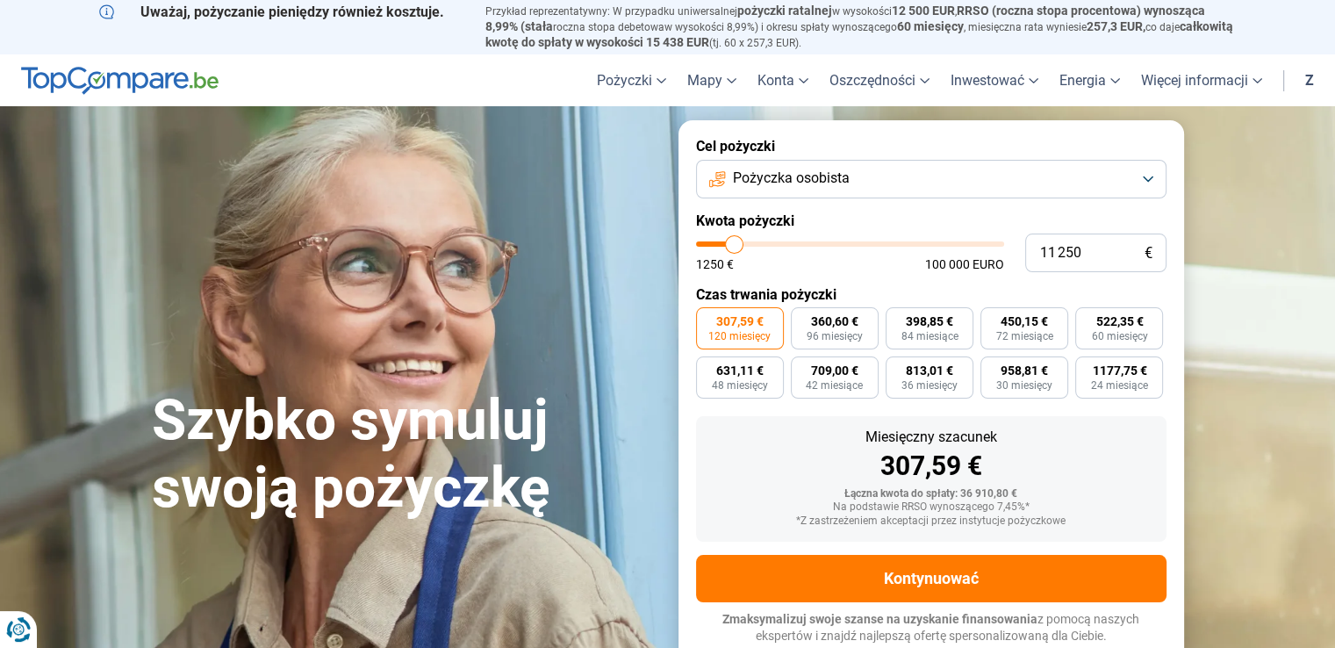
type input "11000"
type input "10 750"
type input "10750"
type input "10 500"
type input "10500"
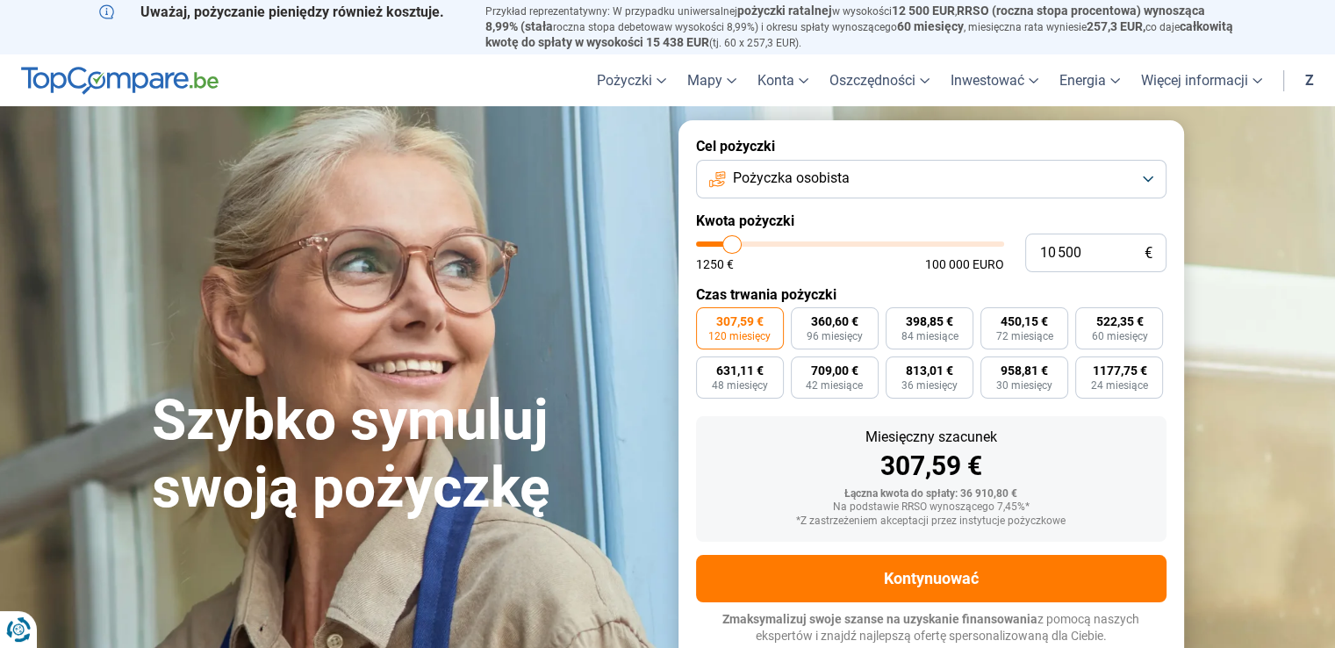
type input "10 250"
type input "10250"
type input "10 000"
drag, startPoint x: 777, startPoint y: 249, endPoint x: 730, endPoint y: 250, distance: 46.5
type input "10000"
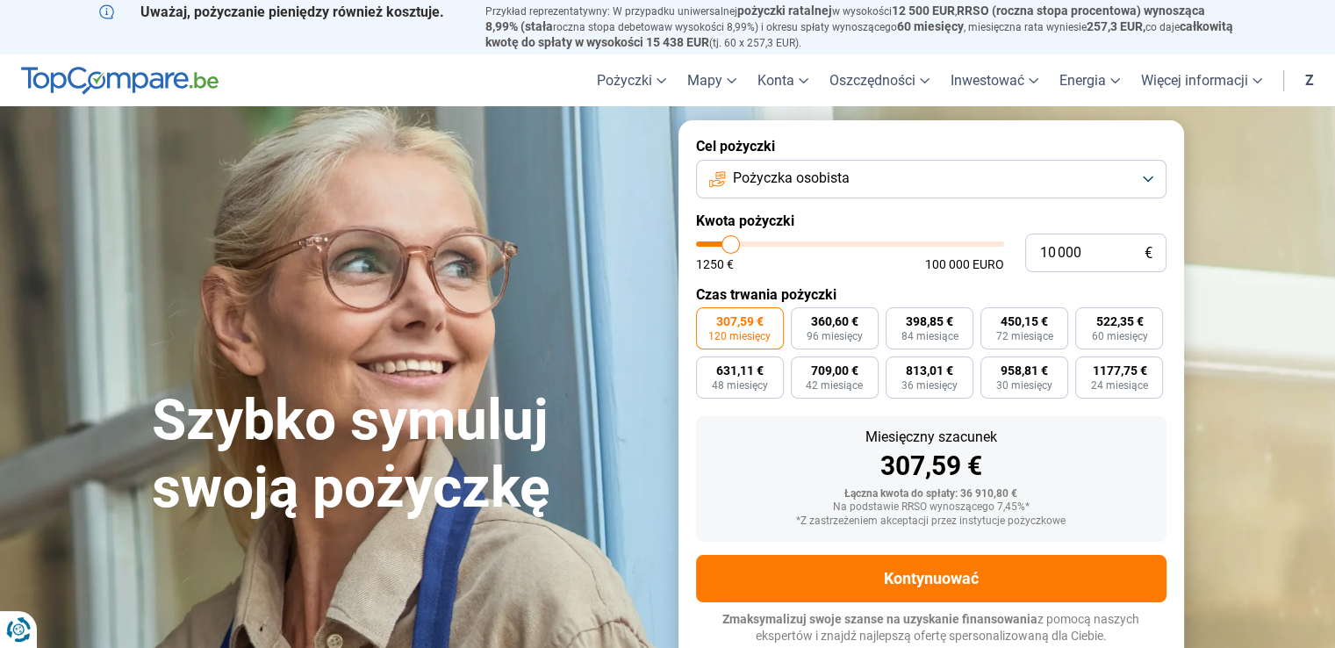
click at [730, 247] on input "range" at bounding box center [850, 243] width 308 height 5
radio input "true"
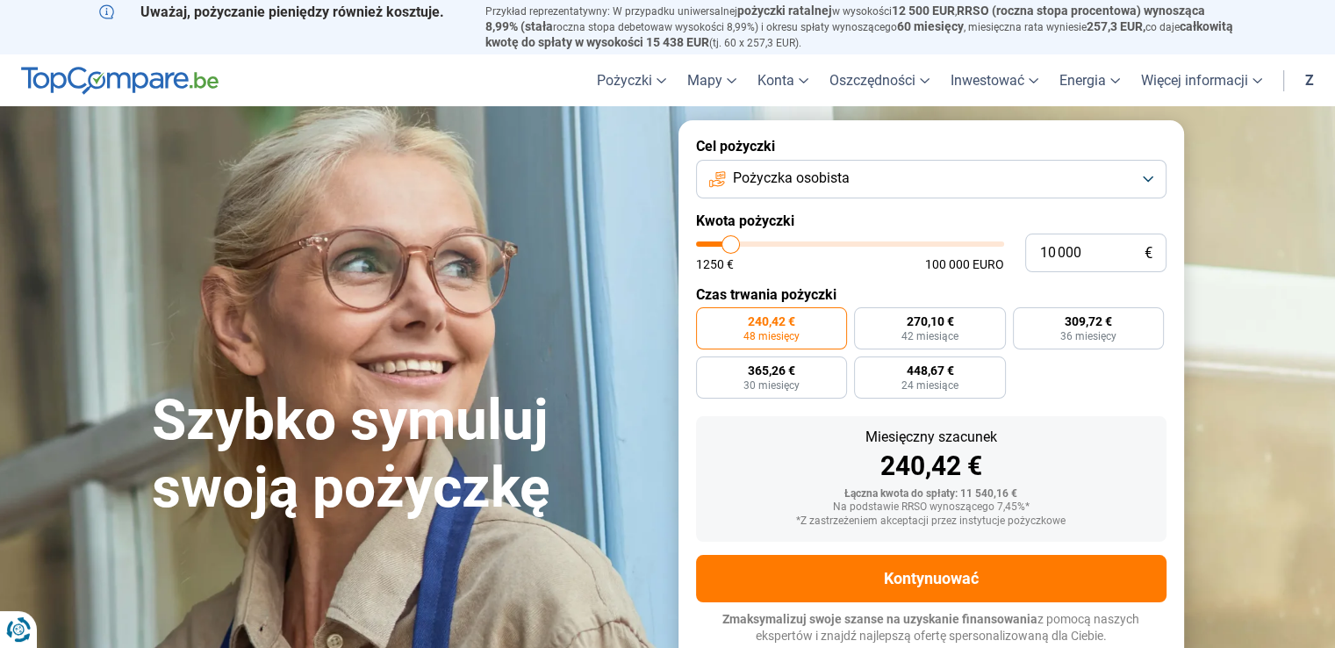
type input "9 000"
type input "9000"
type input "8 750"
type input "8750"
type input "8 500"
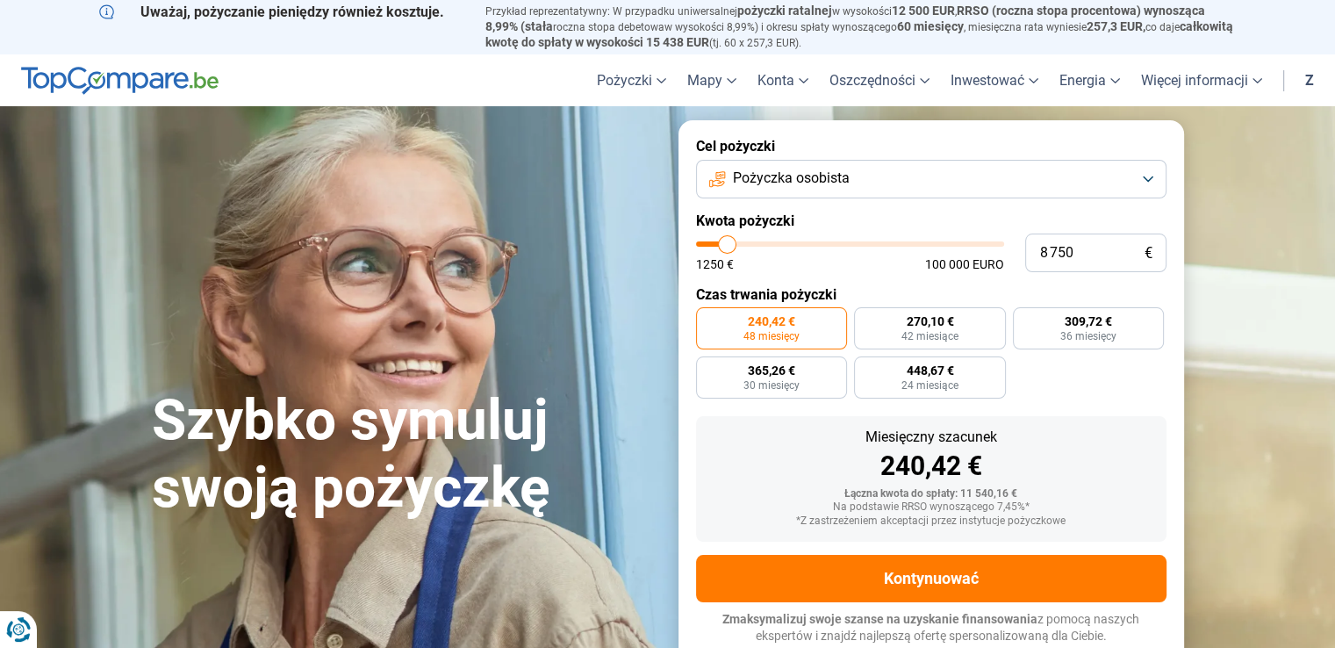
type input "8500"
type input "8 000"
type input "8000"
type input "7 750"
type input "7750"
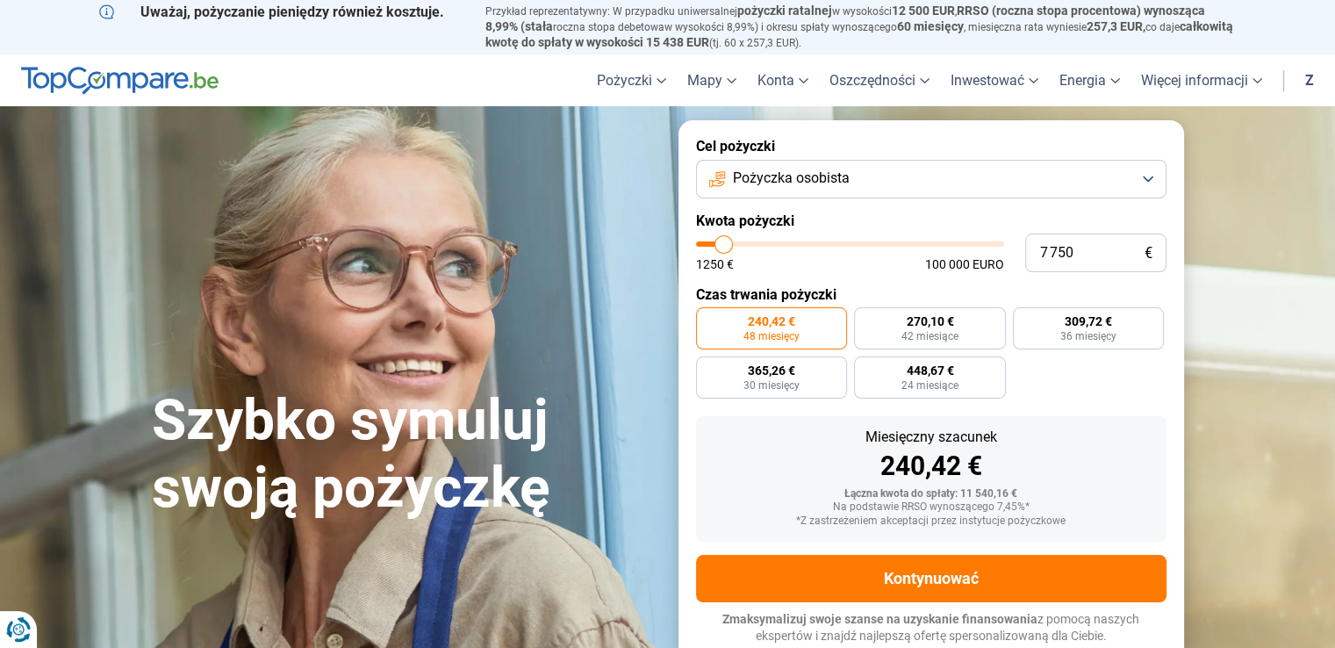
type input "7 500"
type input "7500"
click at [723, 247] on input "range" at bounding box center [850, 243] width 308 height 5
radio input "true"
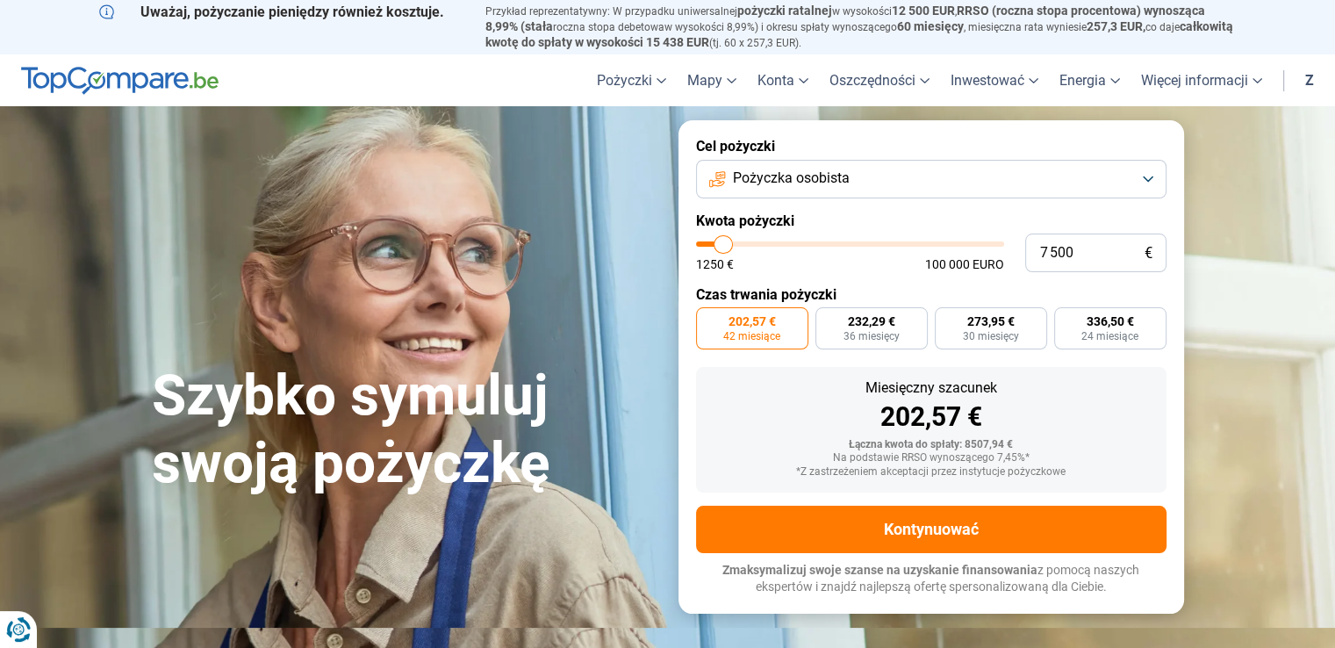
scroll to position [0, 0]
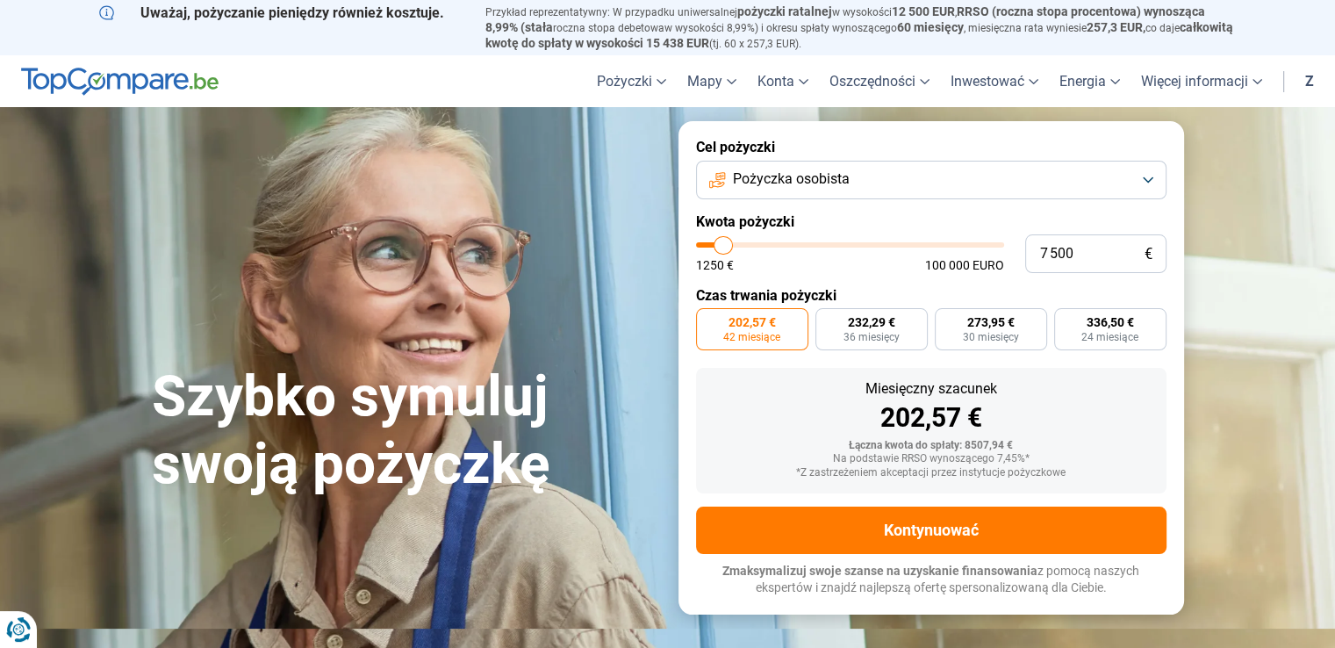
type input "6 750"
type input "6750"
type input "6 000"
type input "6000"
type input "5 250"
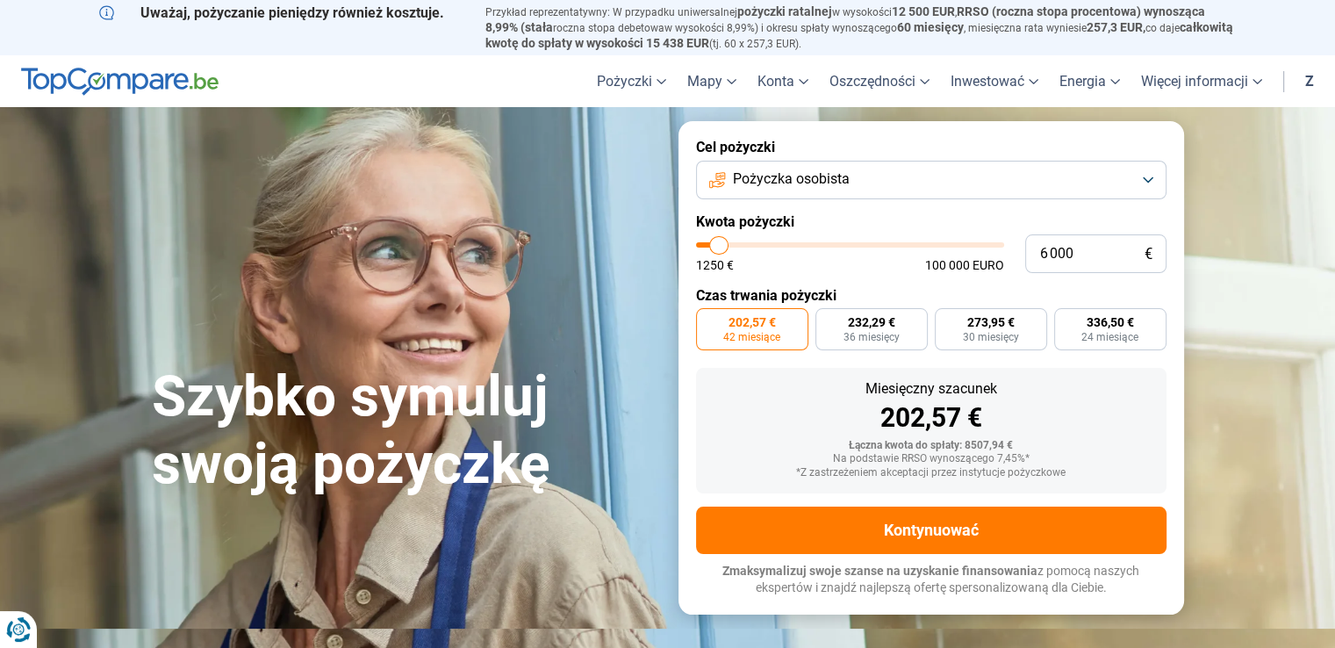
type input "5250"
type input "4 250"
type input "4250"
drag, startPoint x: 722, startPoint y: 252, endPoint x: 713, endPoint y: 251, distance: 9.7
click at [713, 248] on input "range" at bounding box center [850, 244] width 308 height 5
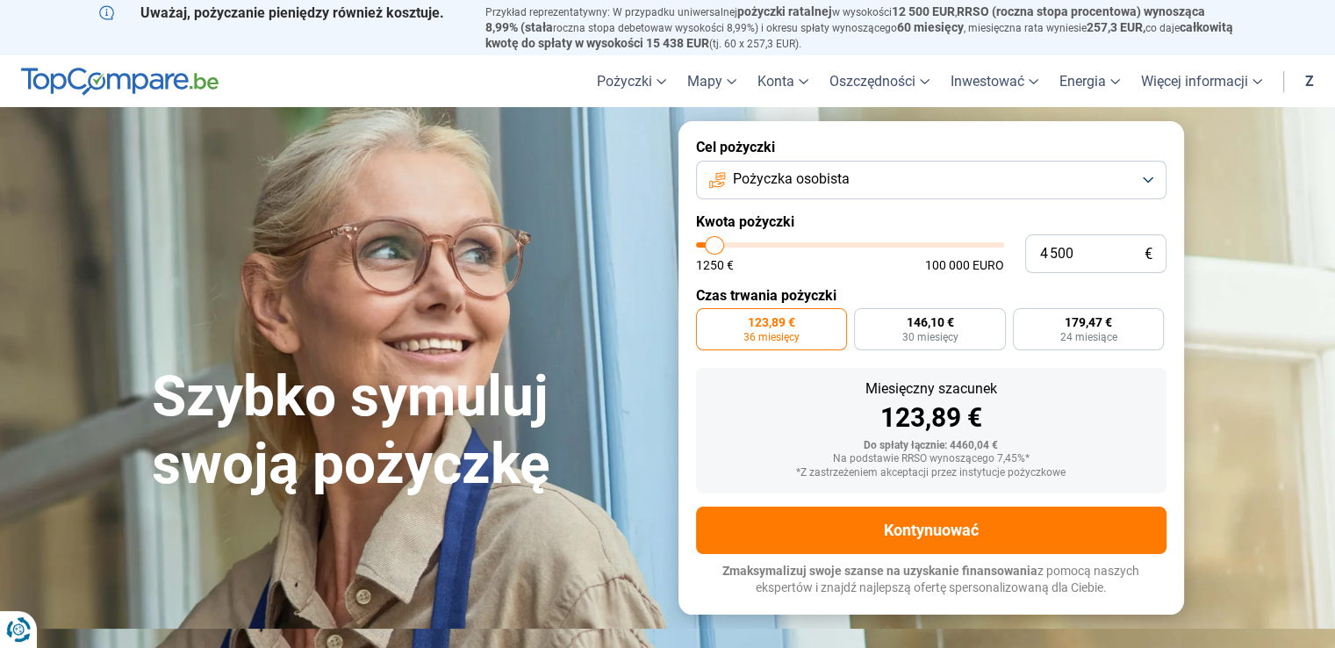
click at [715, 248] on input "range" at bounding box center [850, 244] width 308 height 5
click at [721, 245] on input "range" at bounding box center [850, 244] width 308 height 5
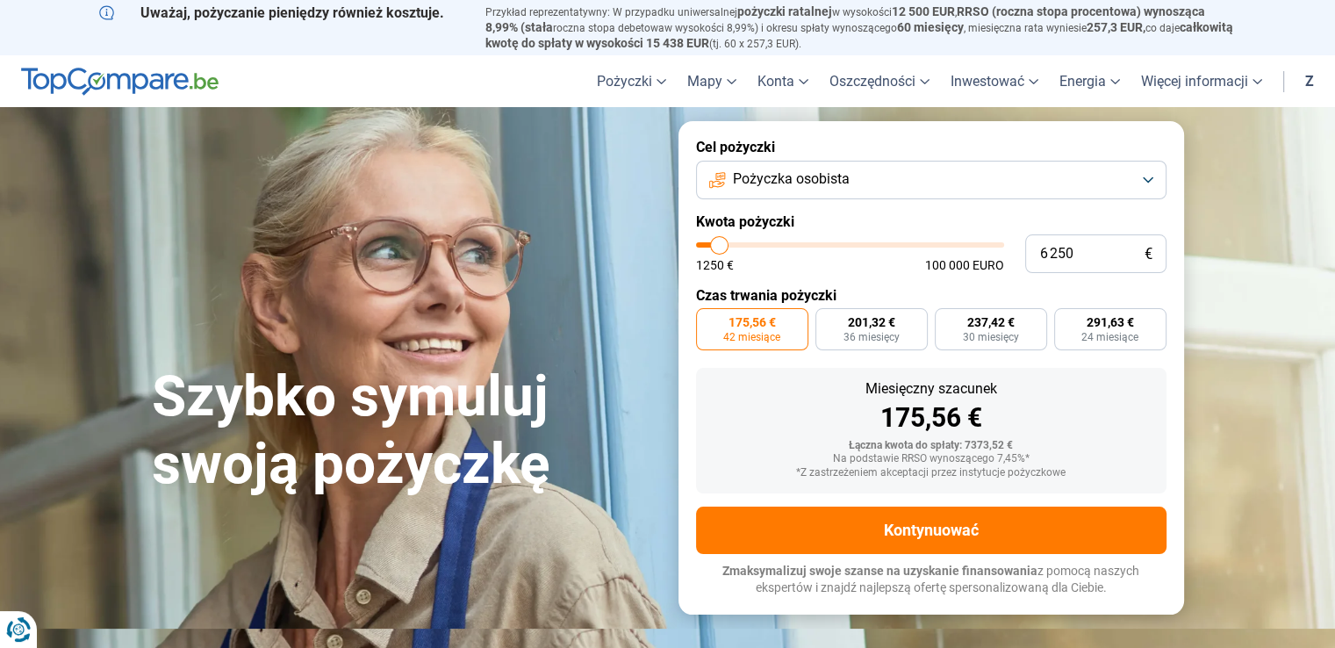
click at [720, 247] on input "range" at bounding box center [850, 244] width 308 height 5
click at [716, 247] on input "range" at bounding box center [850, 244] width 308 height 5
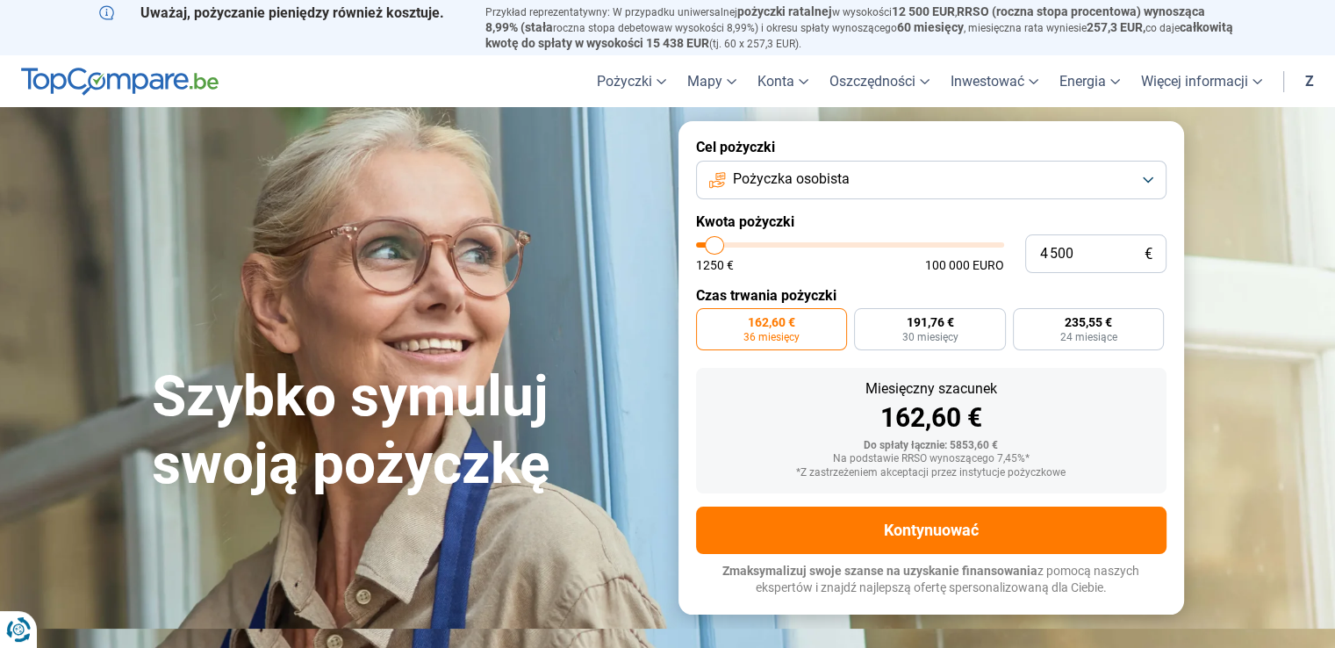
click at [715, 248] on input "range" at bounding box center [850, 244] width 308 height 5
click at [714, 248] on input "range" at bounding box center [850, 244] width 308 height 5
click at [717, 248] on input "range" at bounding box center [850, 244] width 308 height 5
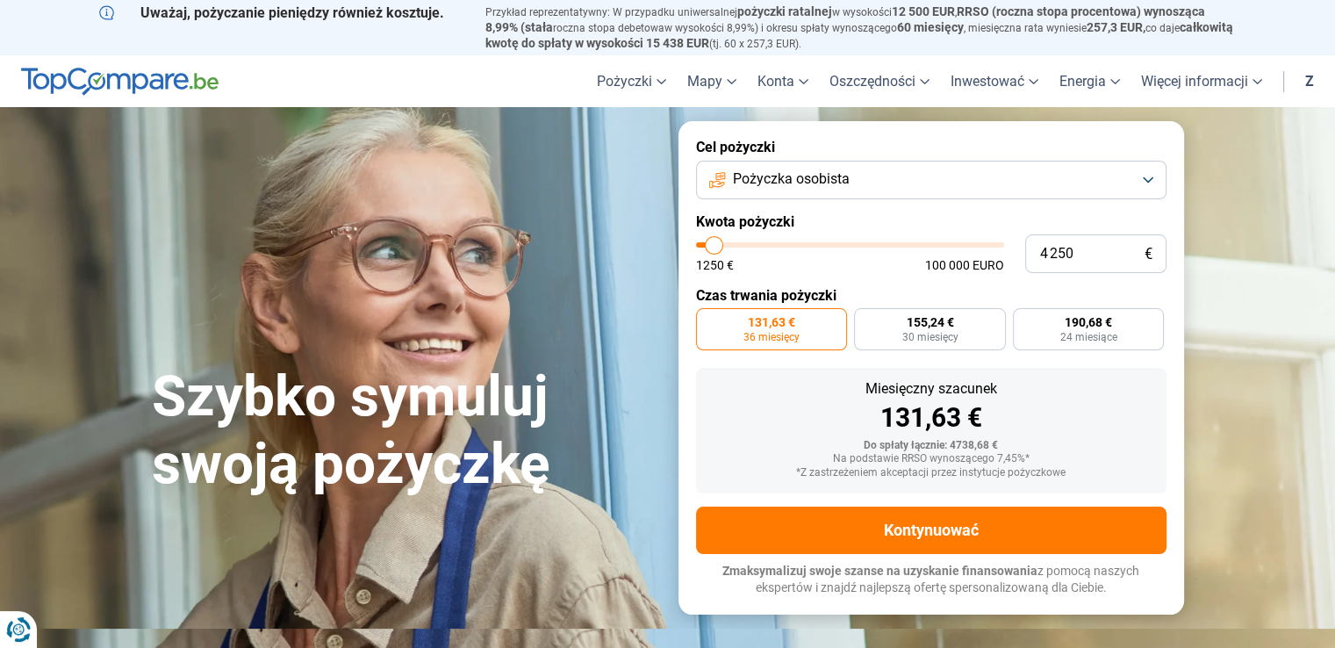
click at [720, 248] on input "range" at bounding box center [850, 244] width 308 height 5
click at [722, 248] on input "range" at bounding box center [850, 244] width 308 height 5
click at [724, 248] on input "range" at bounding box center [850, 244] width 308 height 5
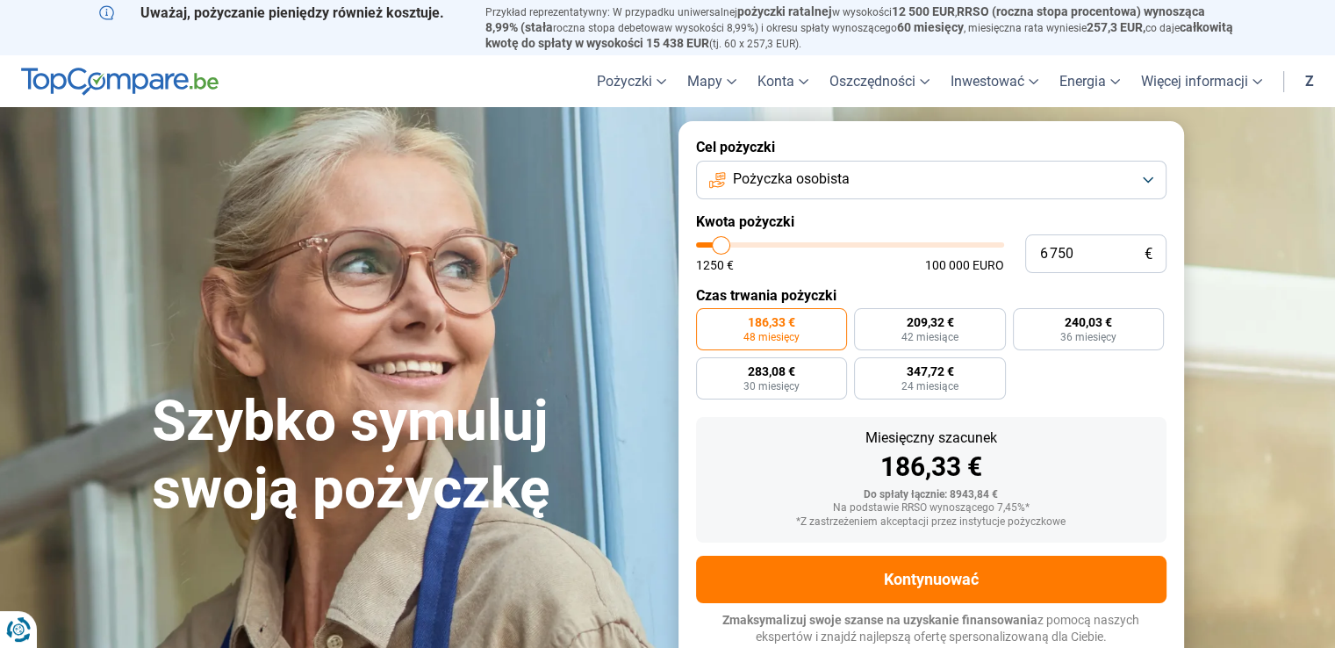
scroll to position [1, 0]
click at [716, 247] on input "range" at bounding box center [850, 243] width 308 height 5
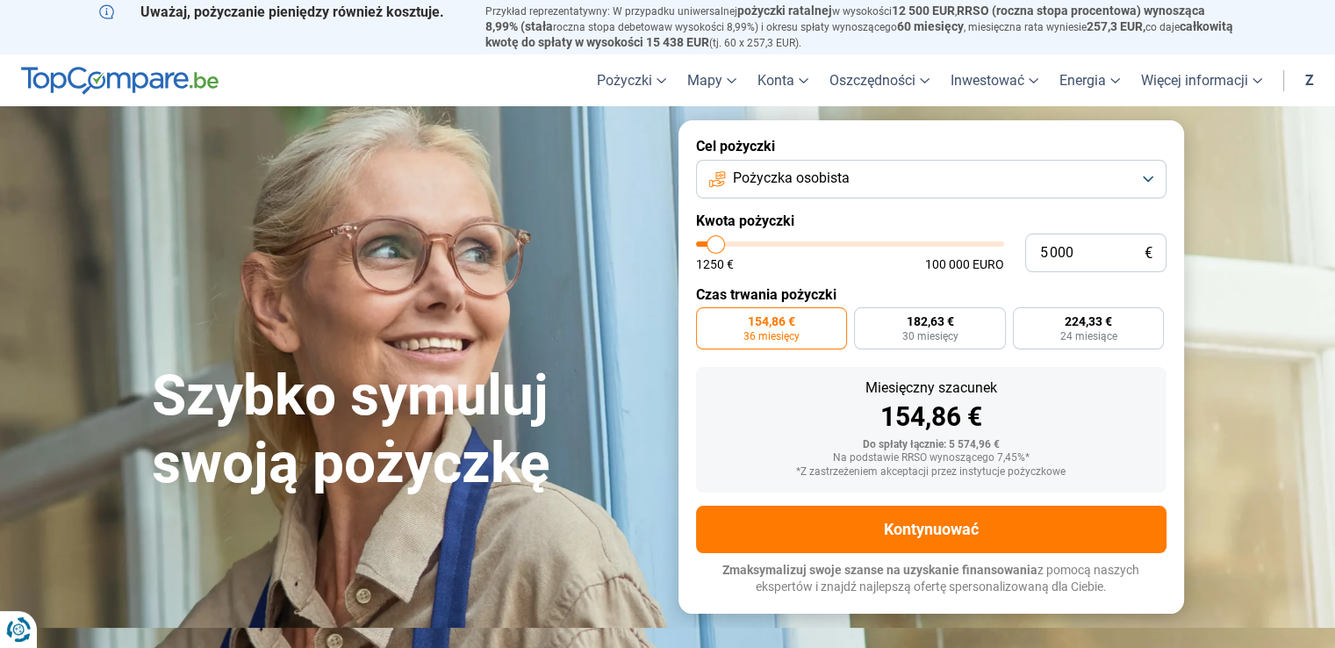
scroll to position [0, 0]
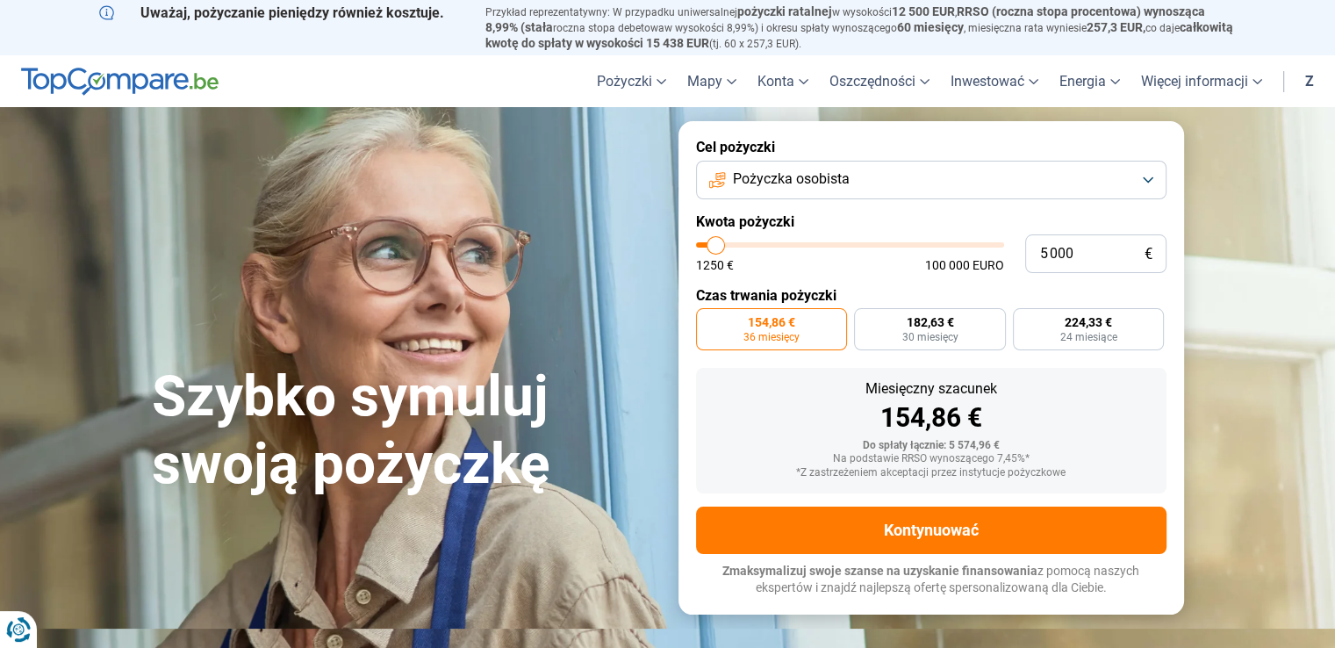
click at [771, 321] on font "154,86 €" at bounding box center [771, 322] width 47 height 14
click at [708, 320] on input "154,86 € 36 miesięcy" at bounding box center [701, 313] width 11 height 11
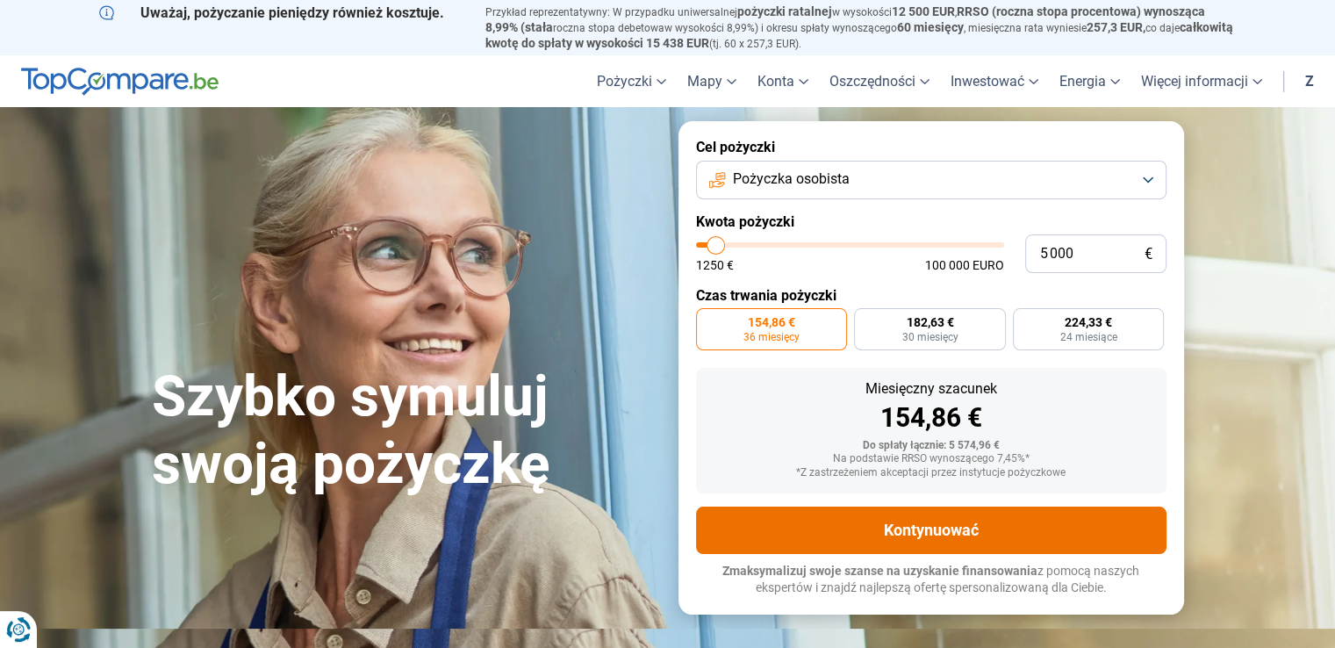
drag, startPoint x: 967, startPoint y: 520, endPoint x: 968, endPoint y: 529, distance: 9.7
click at [967, 520] on button "Kontynuować" at bounding box center [931, 530] width 471 height 47
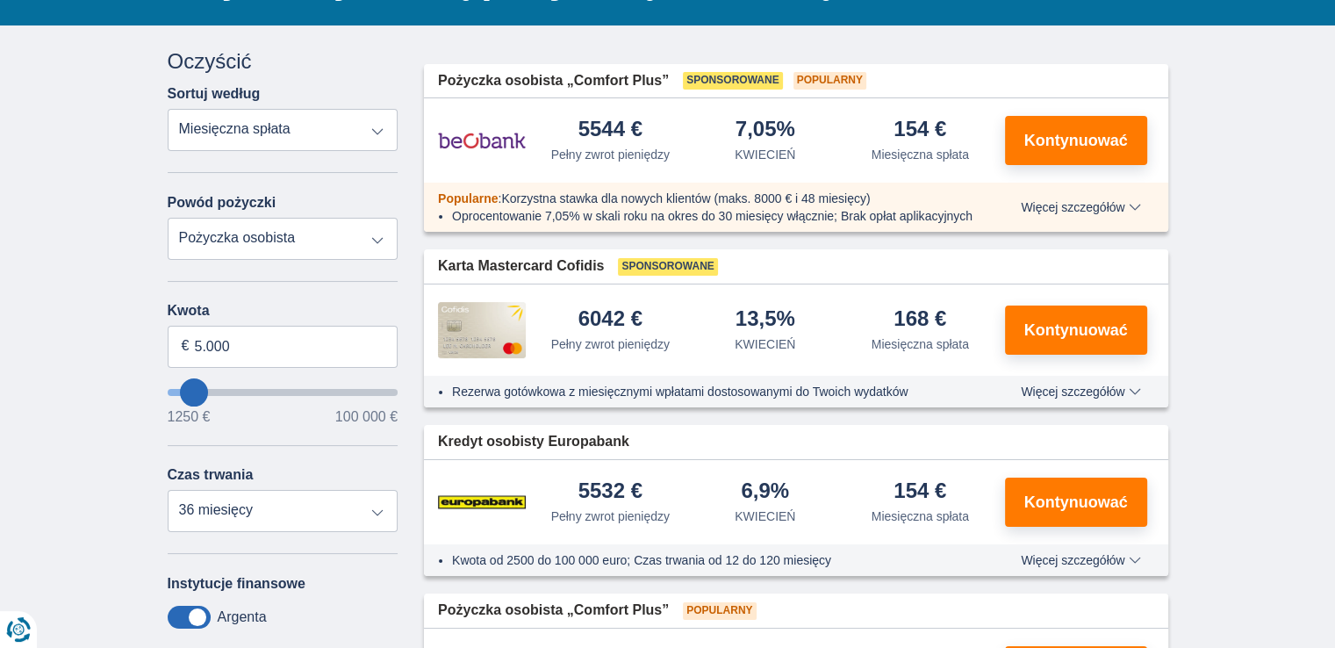
scroll to position [176, 0]
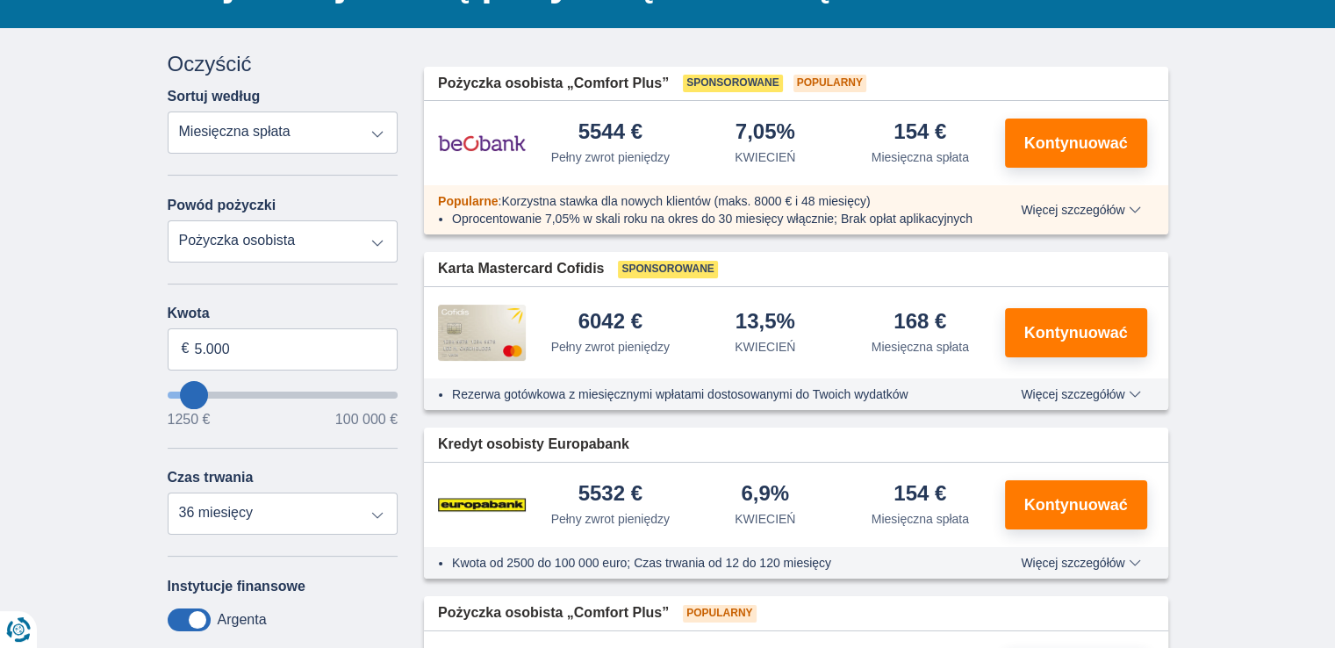
click at [379, 130] on select "Pełny zwrot pieniędzy KWIECIEŃ Miesięczna spłata" at bounding box center [283, 132] width 231 height 42
click at [379, 131] on select "Pełny zwrot pieniędzy KWIECIEŃ Miesięczna spłata" at bounding box center [283, 132] width 231 height 42
click at [1061, 147] on font "Kontynuować" at bounding box center [1076, 143] width 104 height 18
